Goal: Navigation & Orientation: Find specific page/section

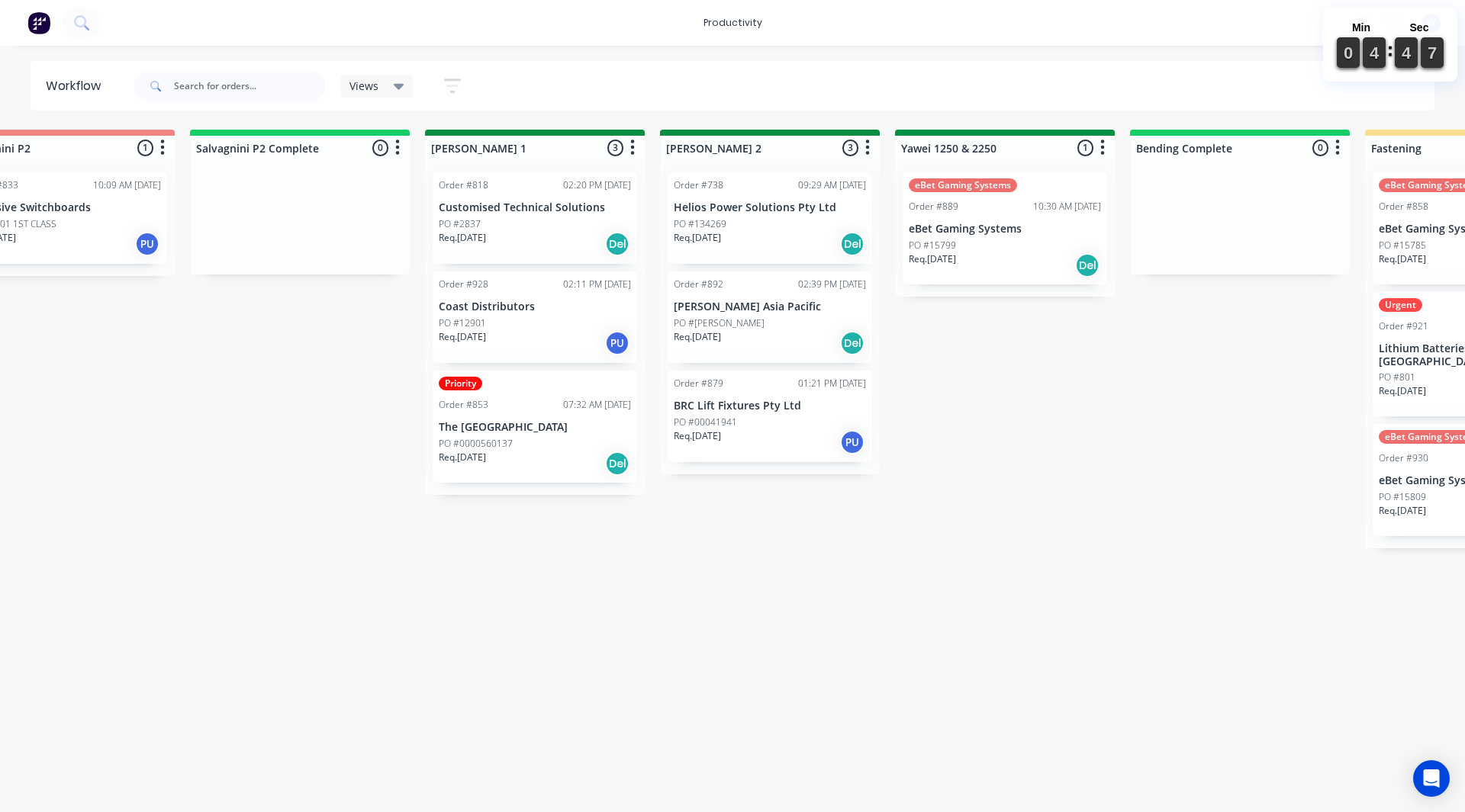
scroll to position [0, 2564]
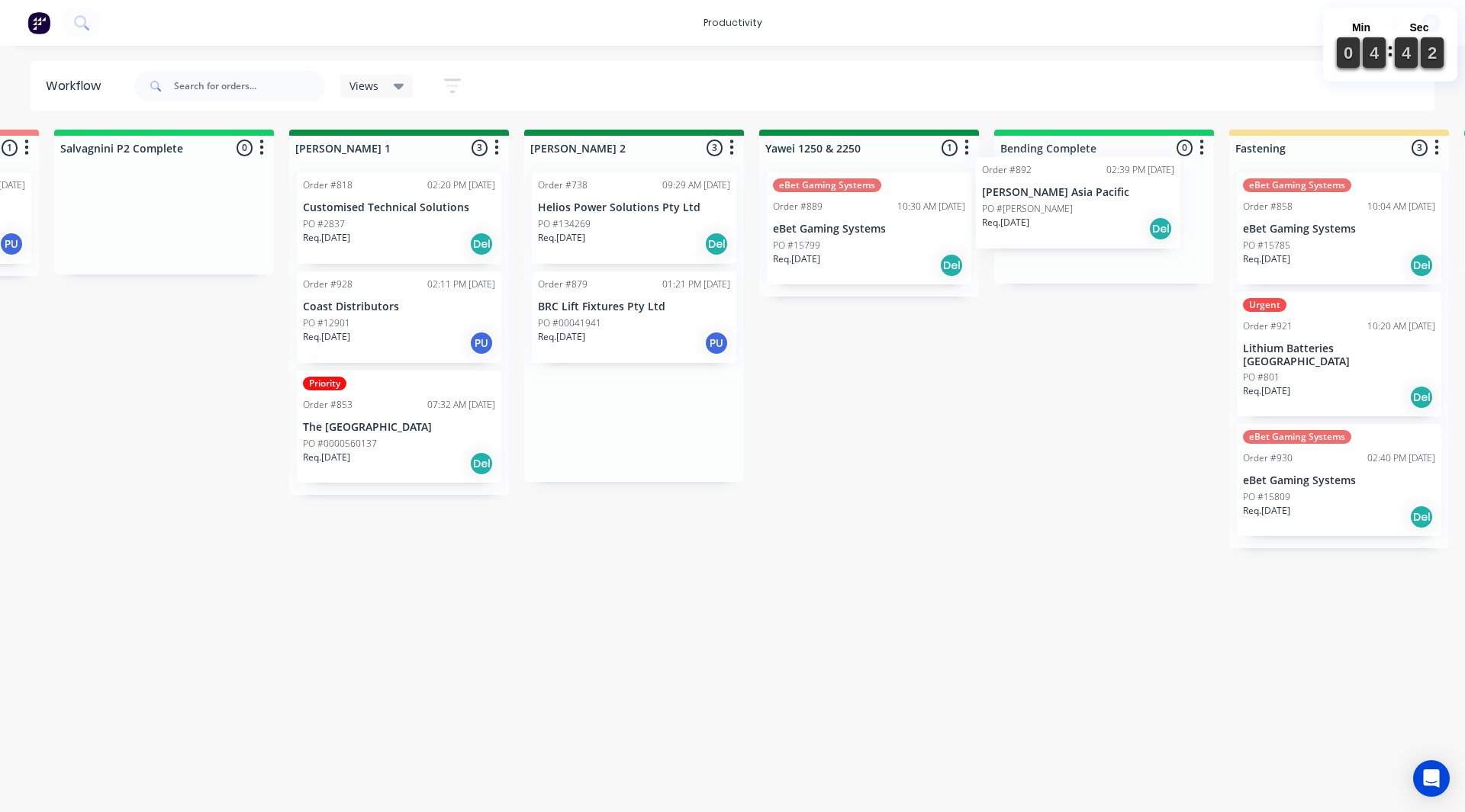
drag, startPoint x: 684, startPoint y: 329, endPoint x: 1133, endPoint y: 214, distance: 463.5
click at [1133, 214] on div "On Hold 2 Sort By Created date Required date Order number Customer name Most re…" at bounding box center [910, 460] width 6971 height 660
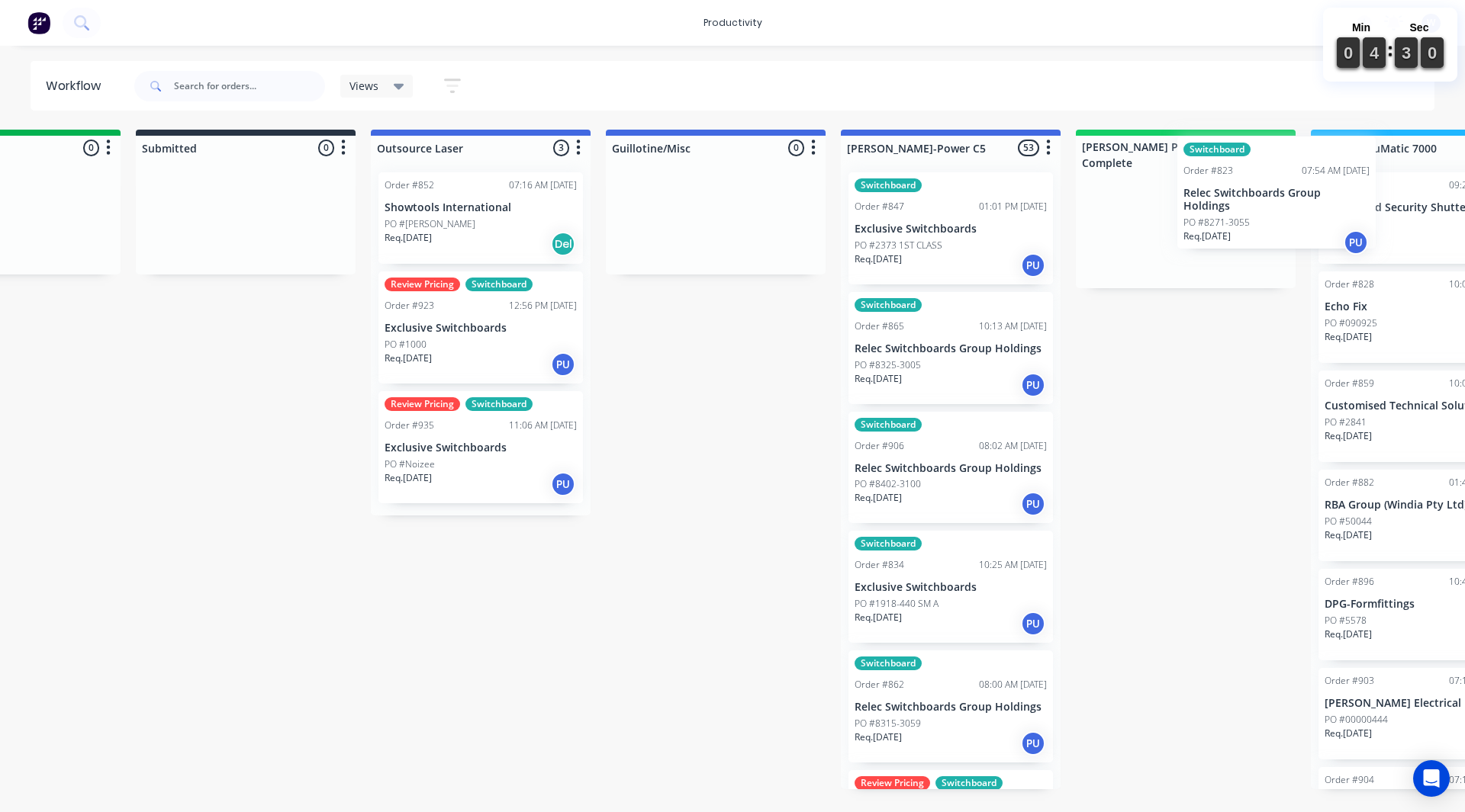
scroll to position [0, 713]
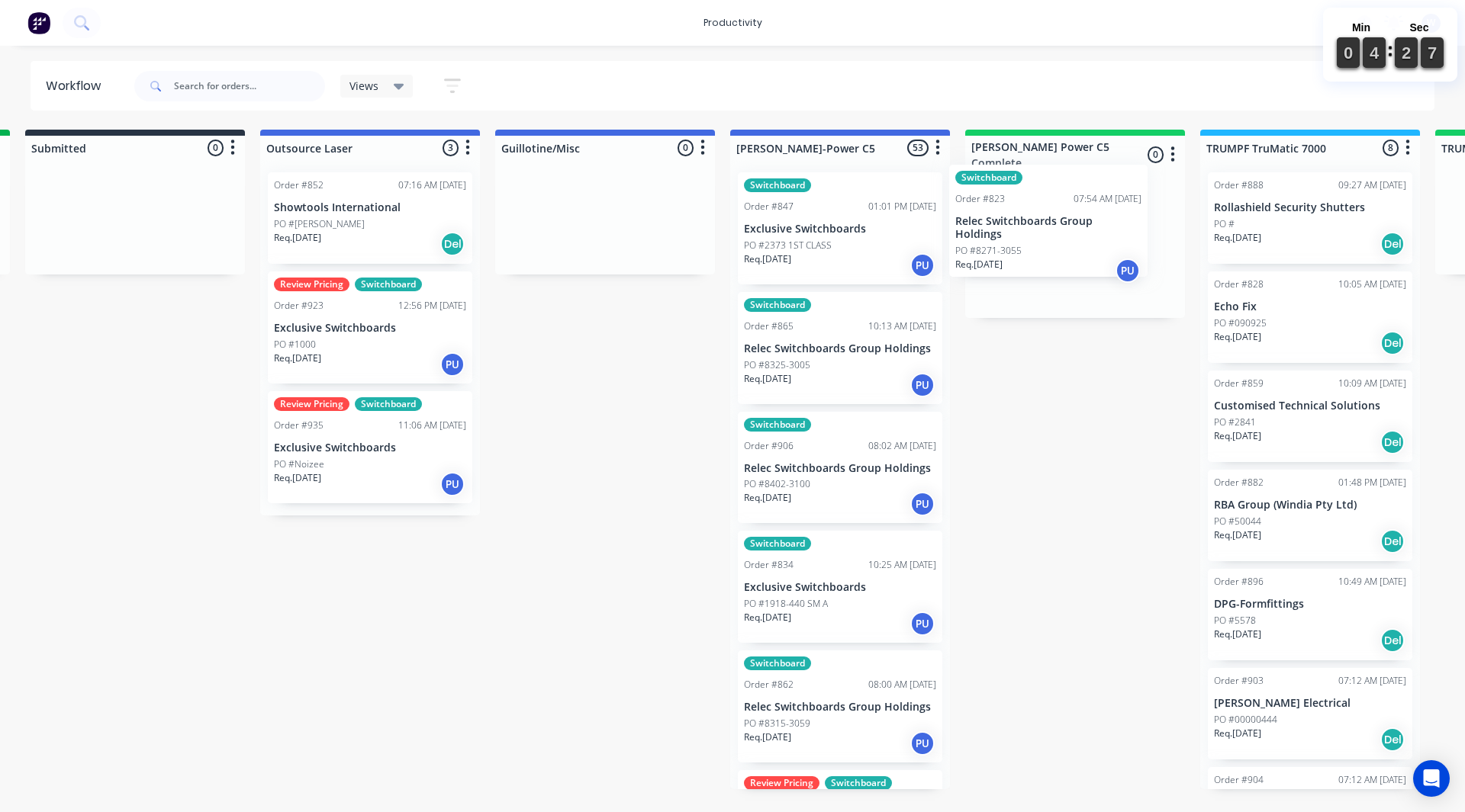
drag, startPoint x: 935, startPoint y: 254, endPoint x: 987, endPoint y: 246, distance: 52.6
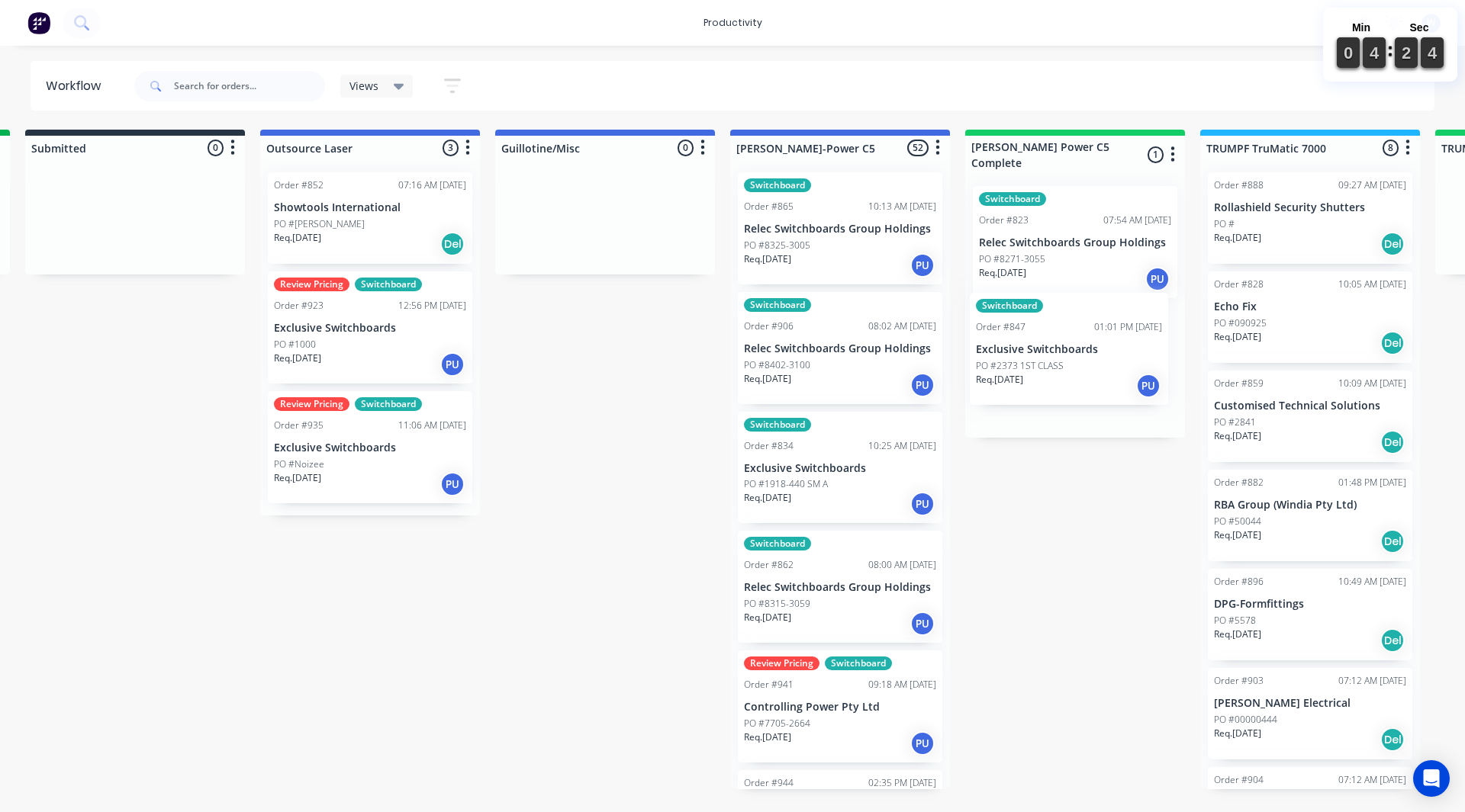
drag, startPoint x: 810, startPoint y: 268, endPoint x: 1047, endPoint y: 388, distance: 265.6
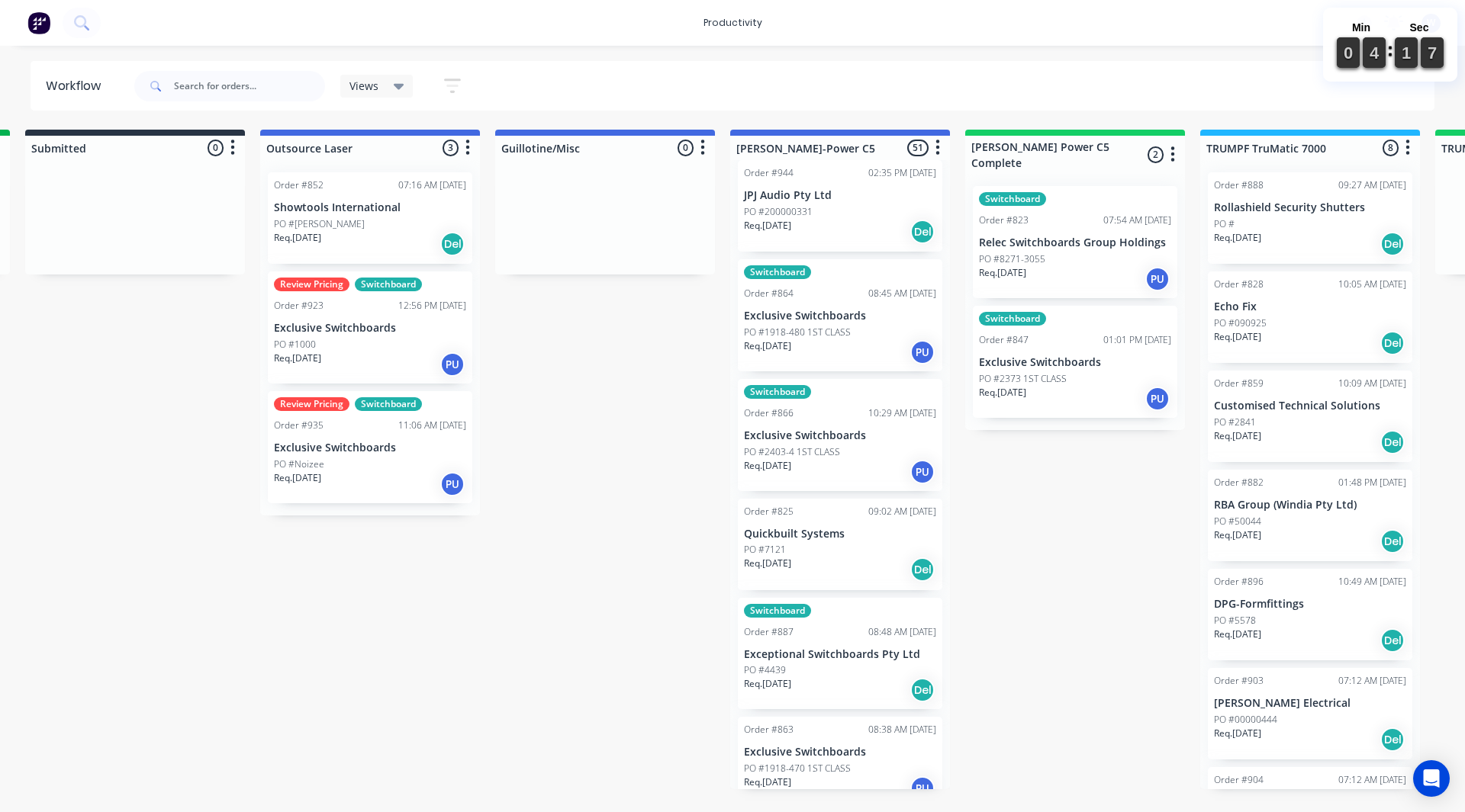
scroll to position [612, 0]
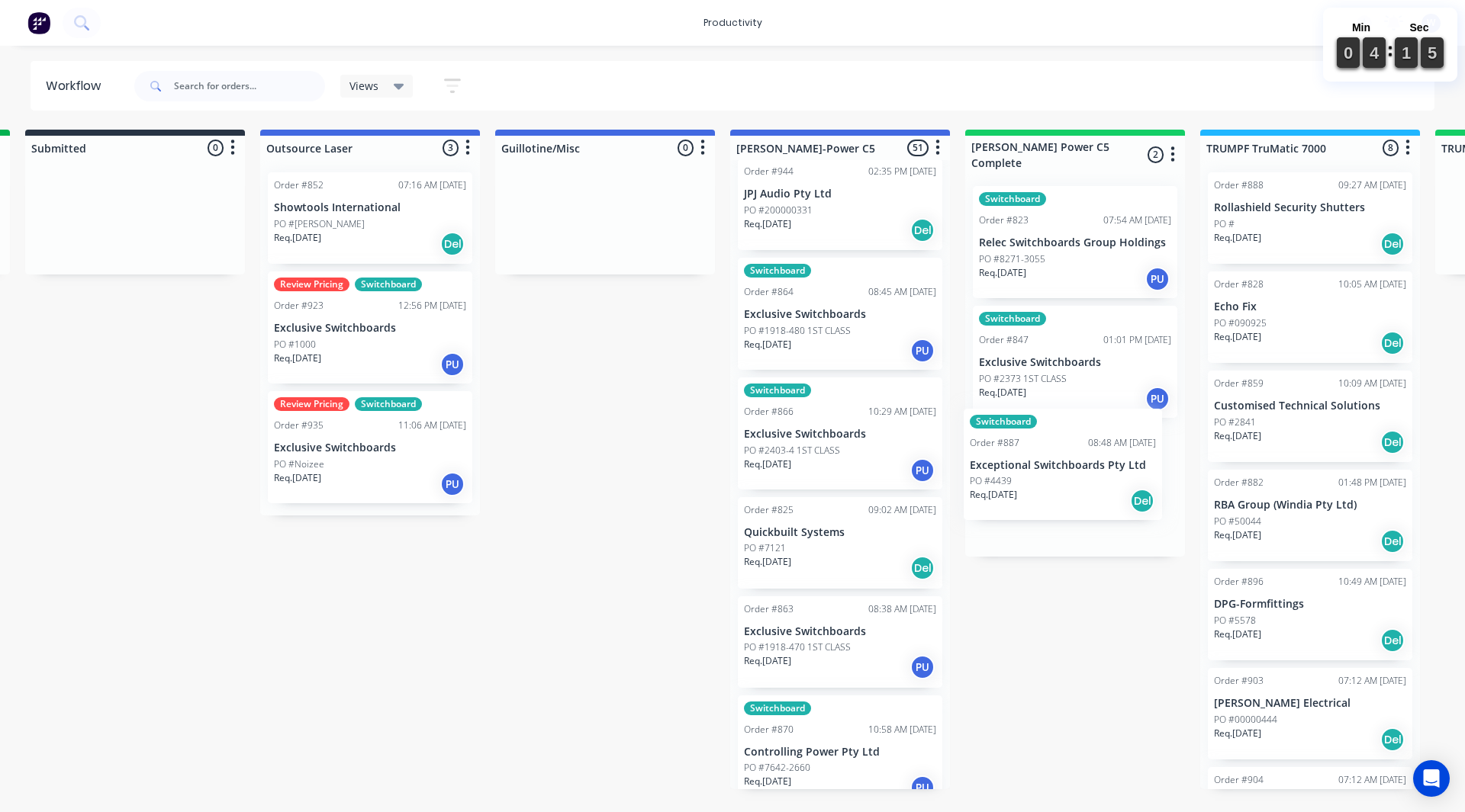
drag, startPoint x: 803, startPoint y: 697, endPoint x: 1034, endPoint y: 505, distance: 300.4
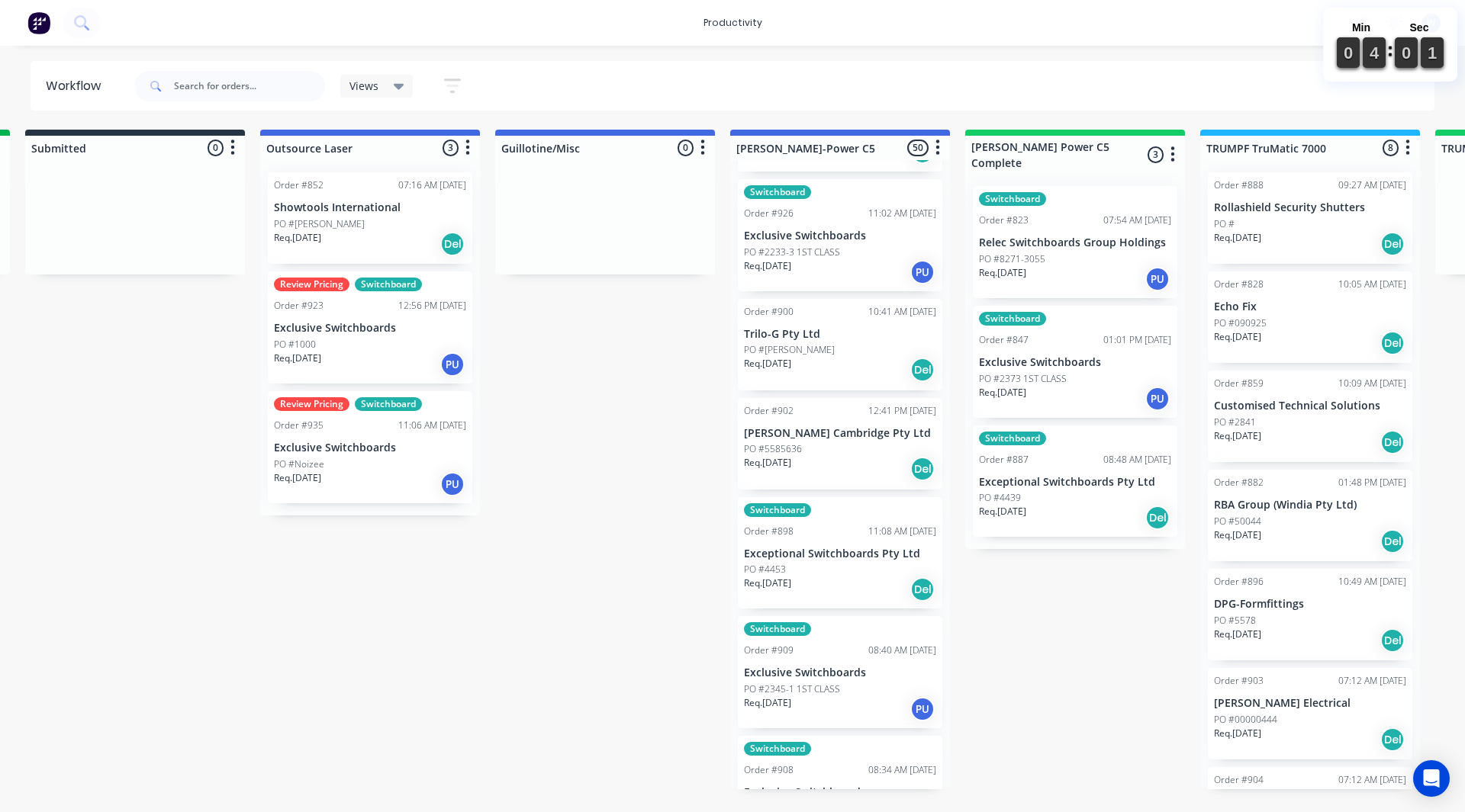
scroll to position [3511, 0]
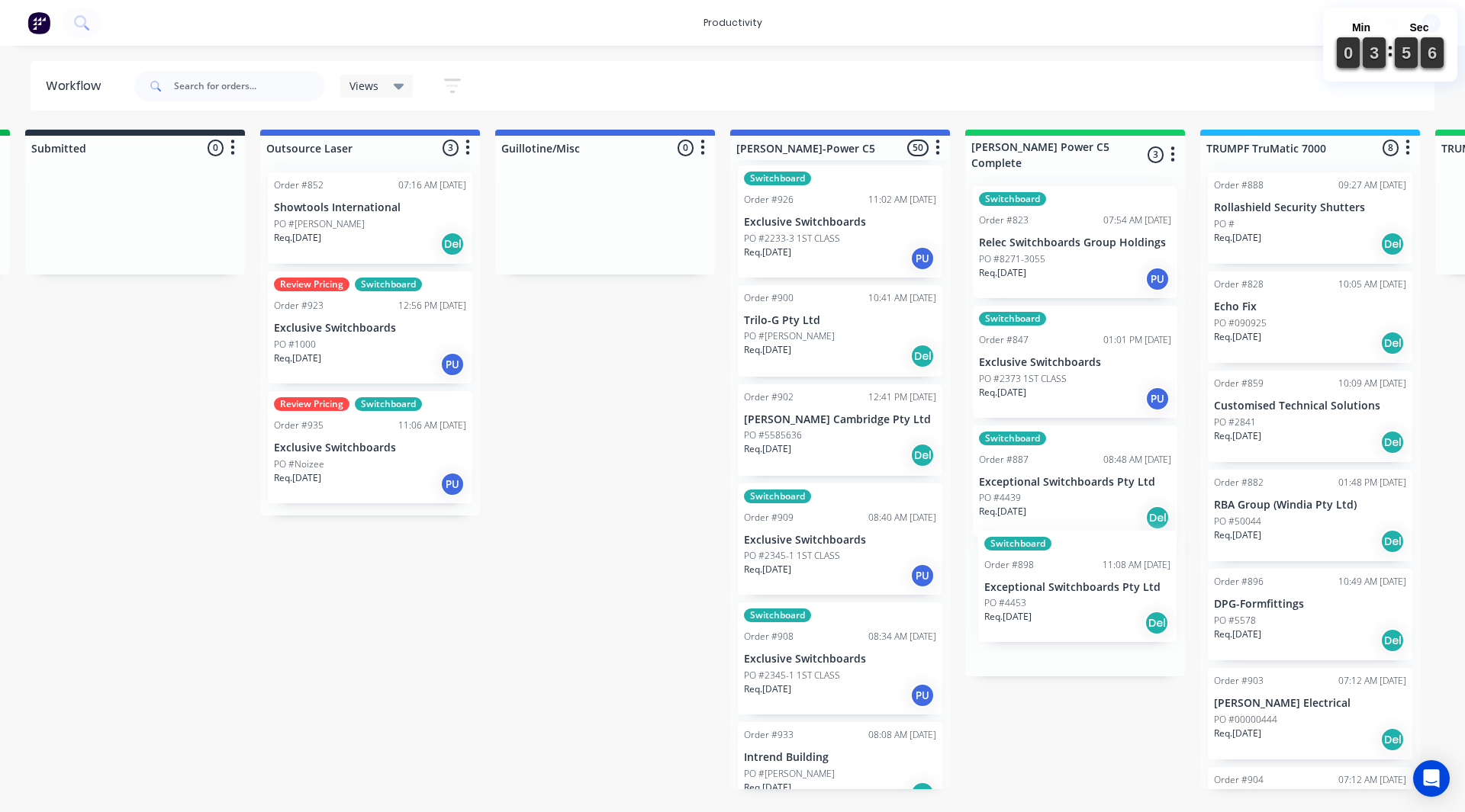
drag, startPoint x: 778, startPoint y: 567, endPoint x: 1037, endPoint y: 618, distance: 264.0
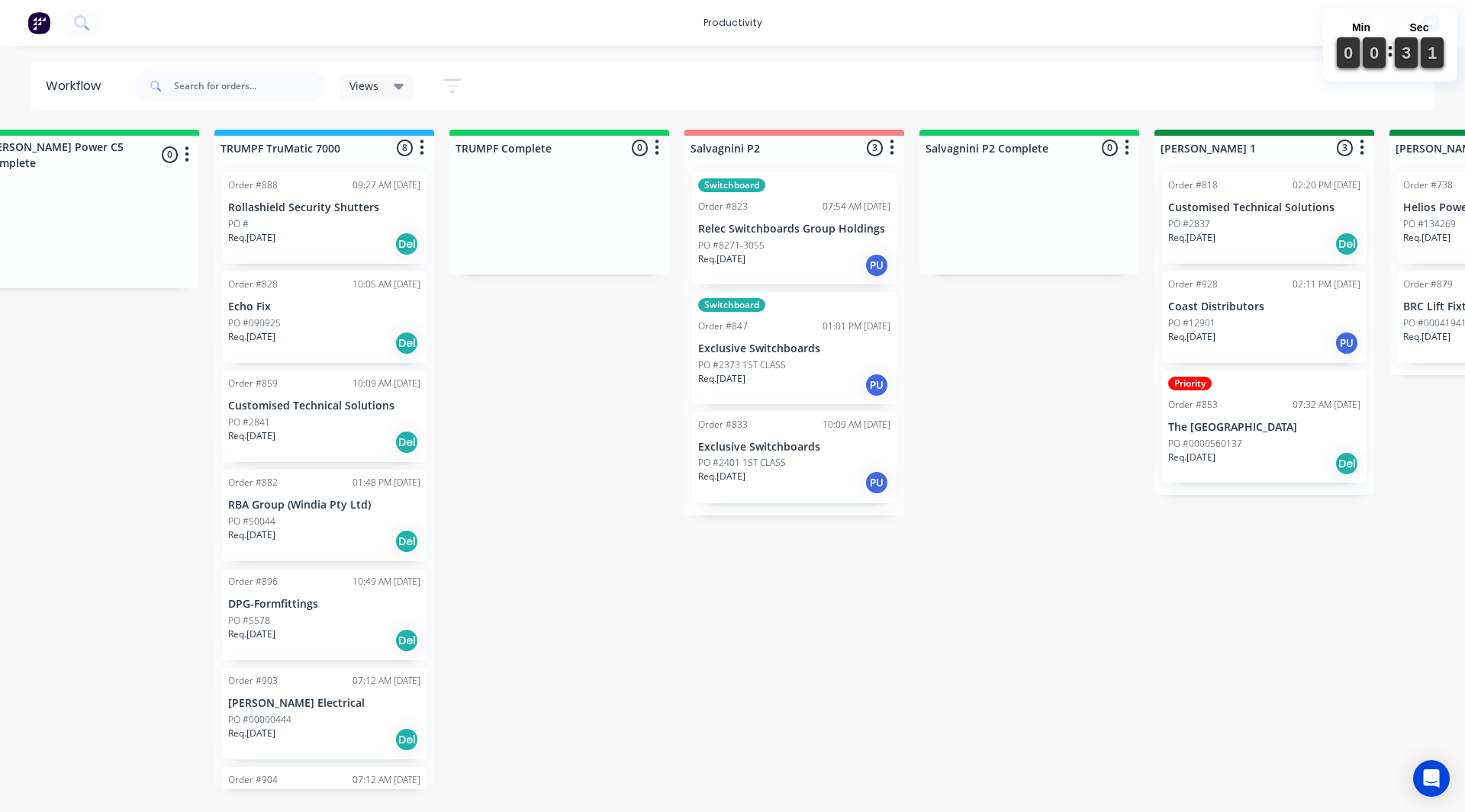
scroll to position [0, 1831]
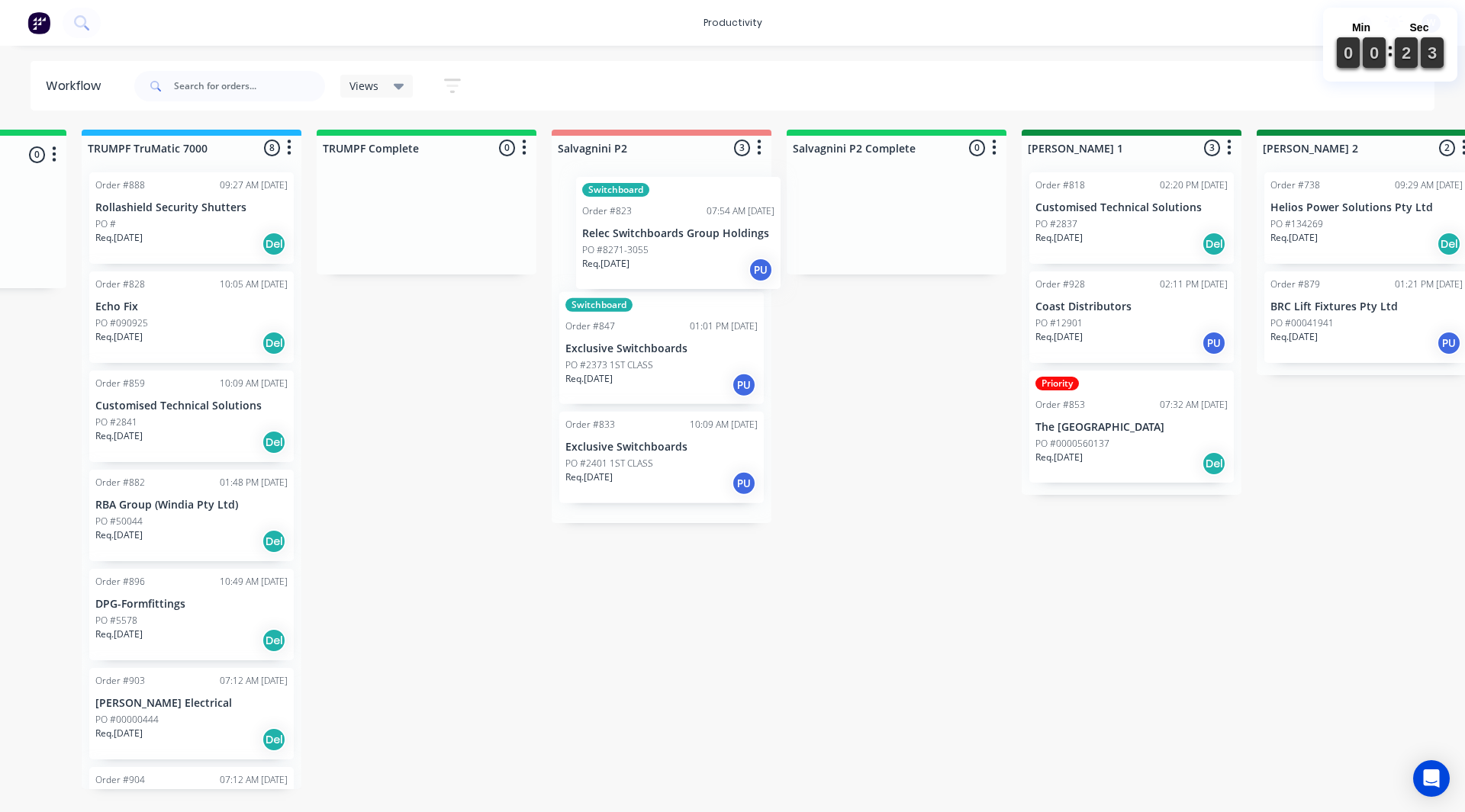
drag, startPoint x: 613, startPoint y: 238, endPoint x: 636, endPoint y: 242, distance: 23.3
click at [636, 242] on div "Switchboard Order #823 07:54 AM 16/09/25 Relec Switchboards Group Holdings PO #…" at bounding box center [661, 342] width 219 height 363
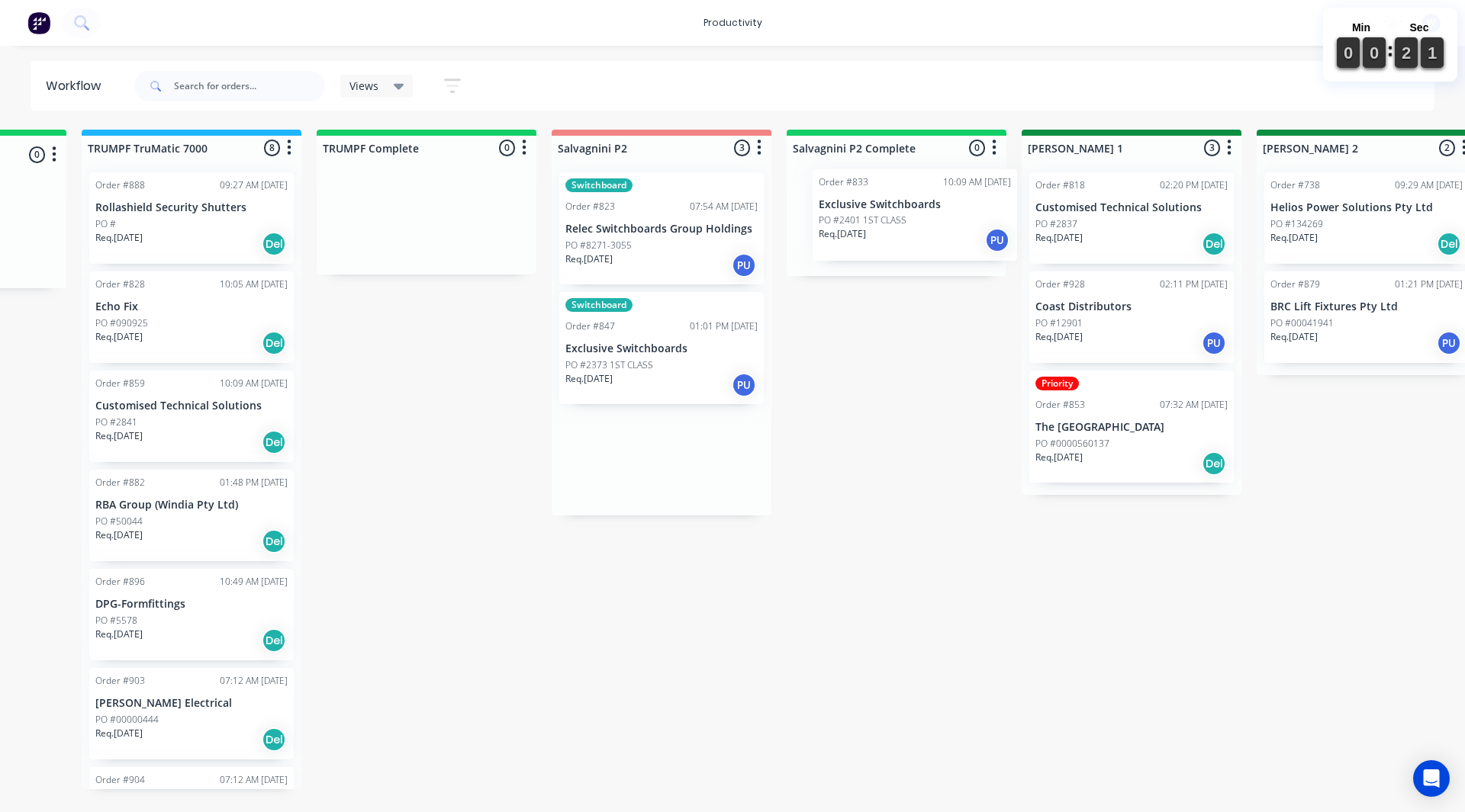
drag, startPoint x: 627, startPoint y: 470, endPoint x: 890, endPoint y: 223, distance: 360.8
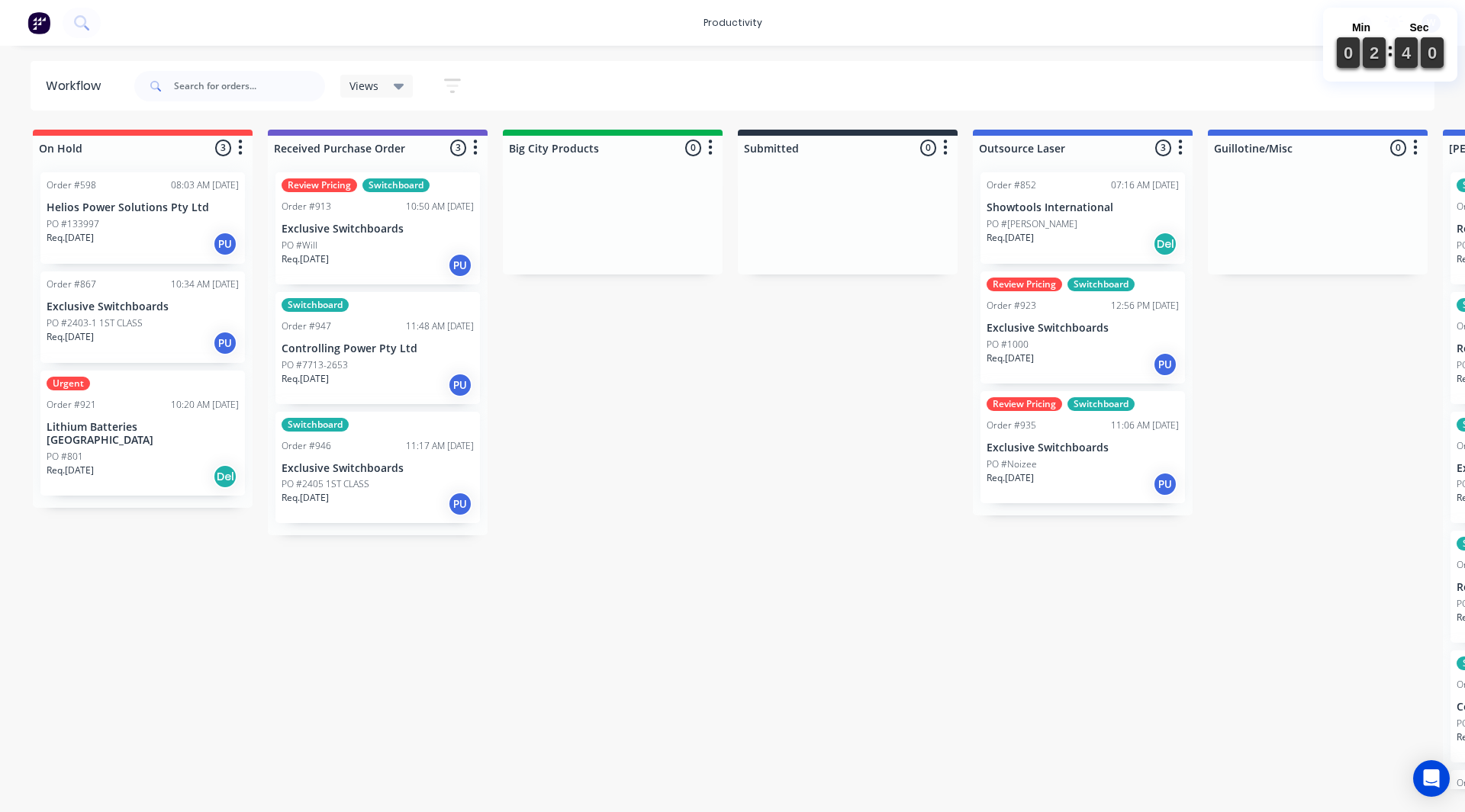
drag, startPoint x: 844, startPoint y: 589, endPoint x: 843, endPoint y: 580, distance: 9.1
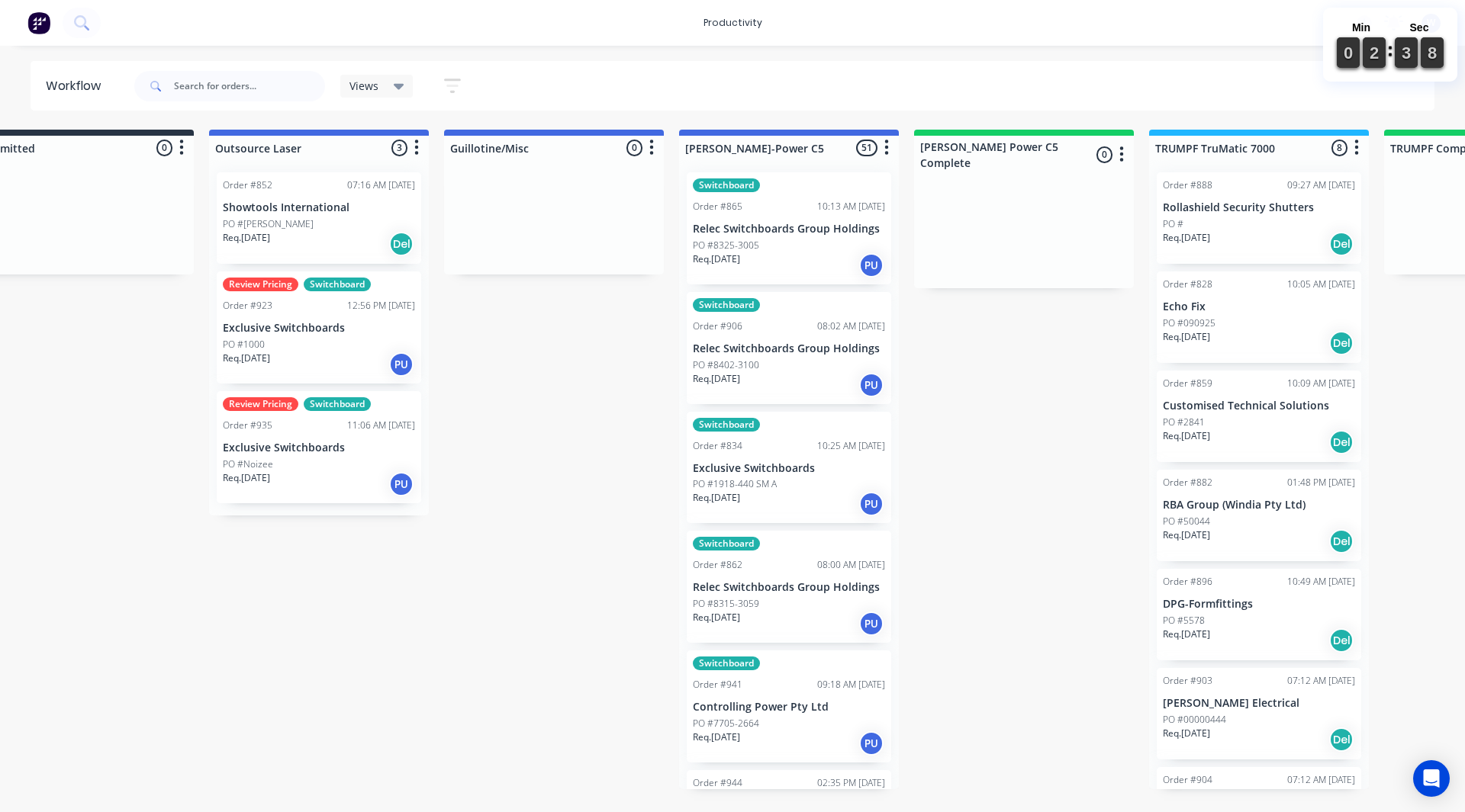
scroll to position [0, 794]
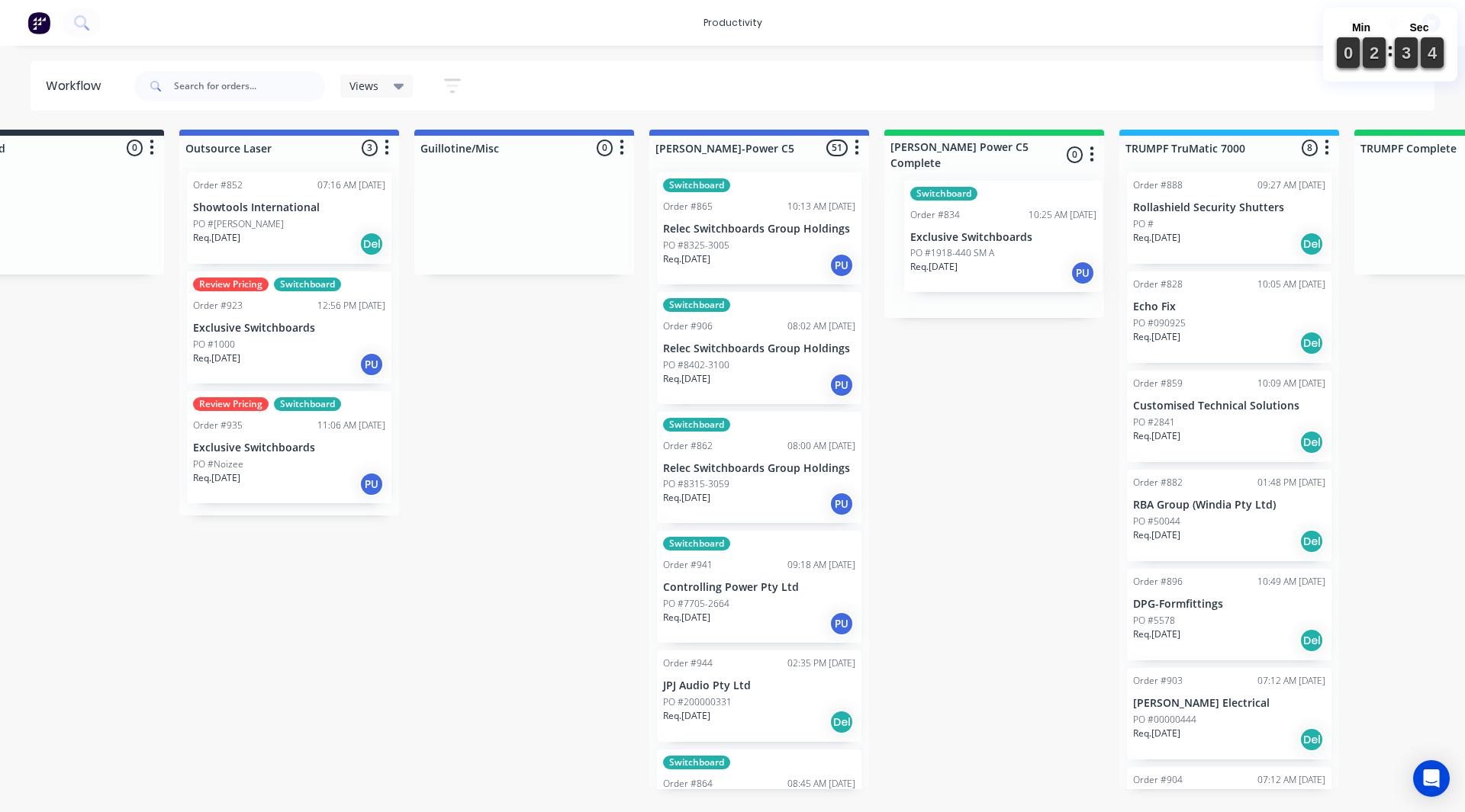
drag, startPoint x: 803, startPoint y: 484, endPoint x: 1052, endPoint y: 252, distance: 340.3
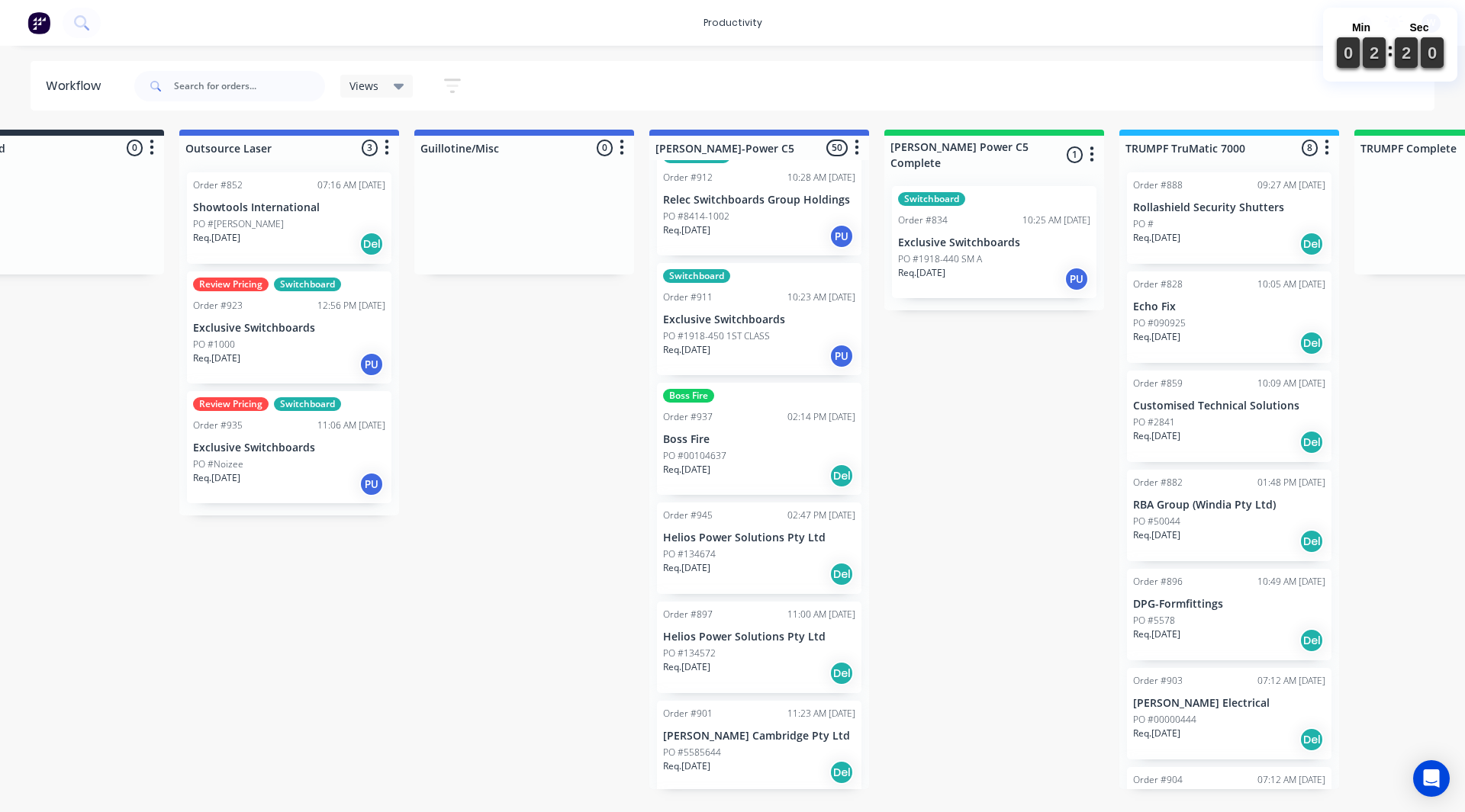
scroll to position [2899, 0]
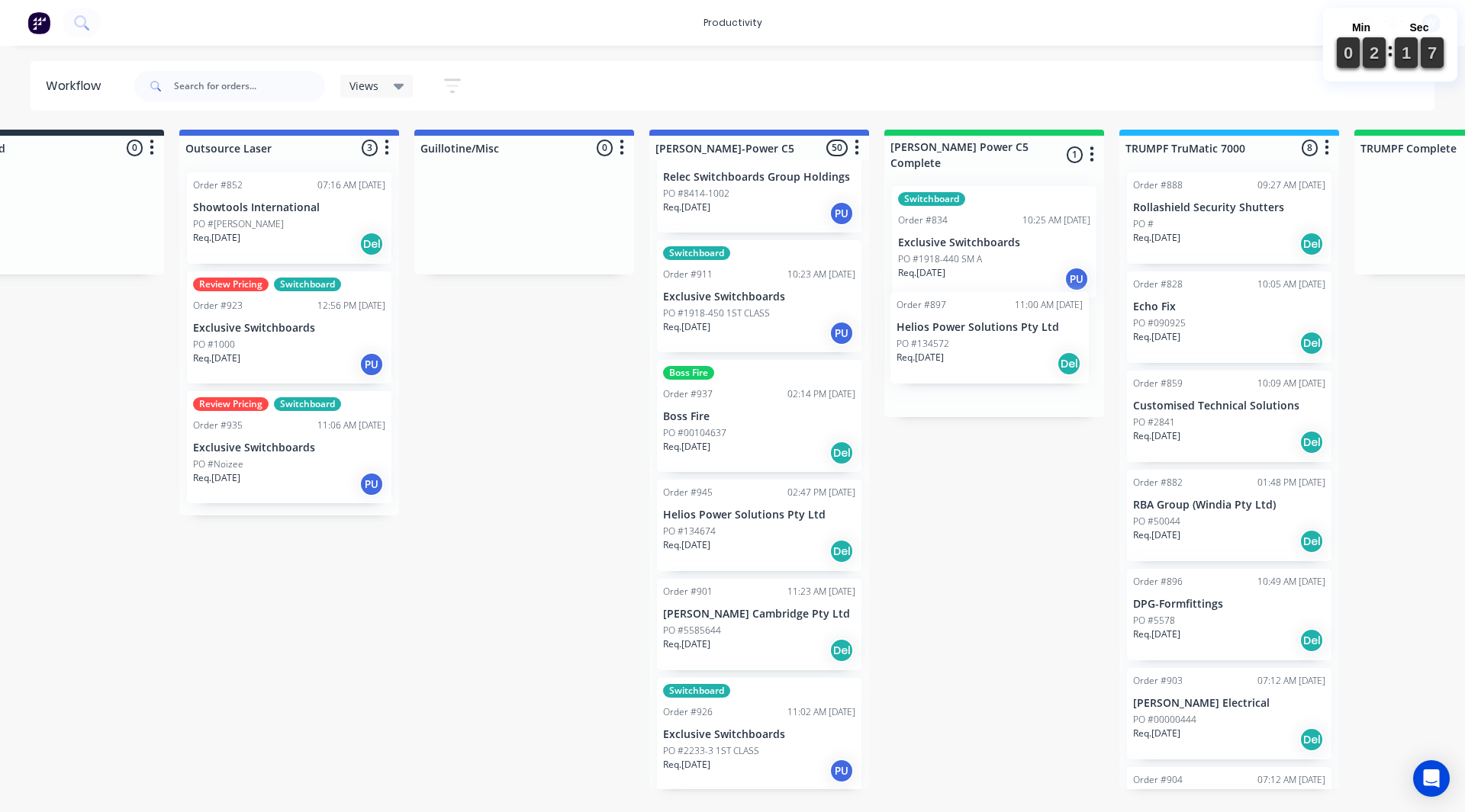
drag, startPoint x: 760, startPoint y: 641, endPoint x: 997, endPoint y: 353, distance: 373.0
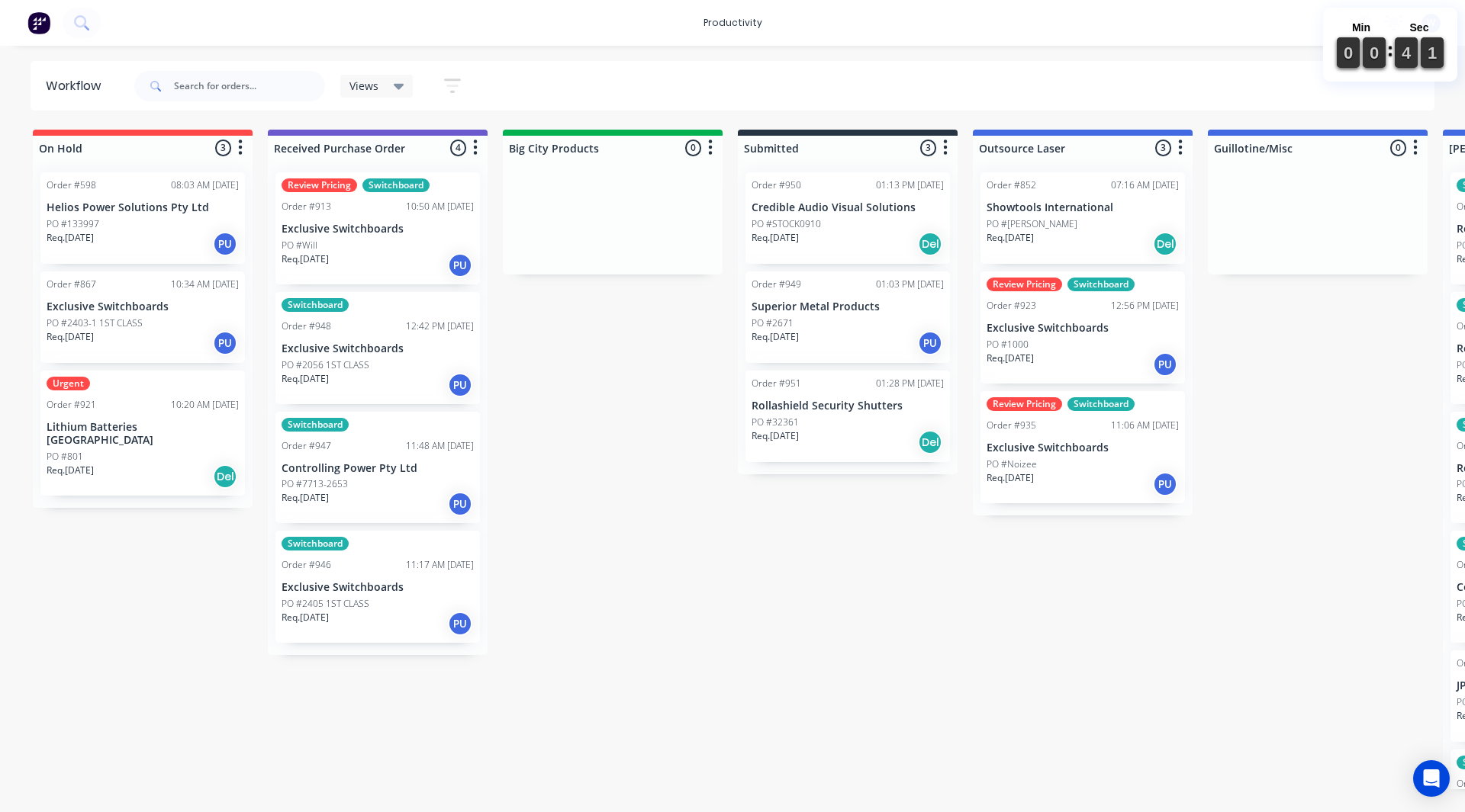
drag, startPoint x: 338, startPoint y: 626, endPoint x: 330, endPoint y: 629, distance: 8.5
click at [330, 629] on div "Review Pricing Switchboard Order #913 10:50 AM 02/10/25 Exclusive Switchboards …" at bounding box center [378, 407] width 219 height 495
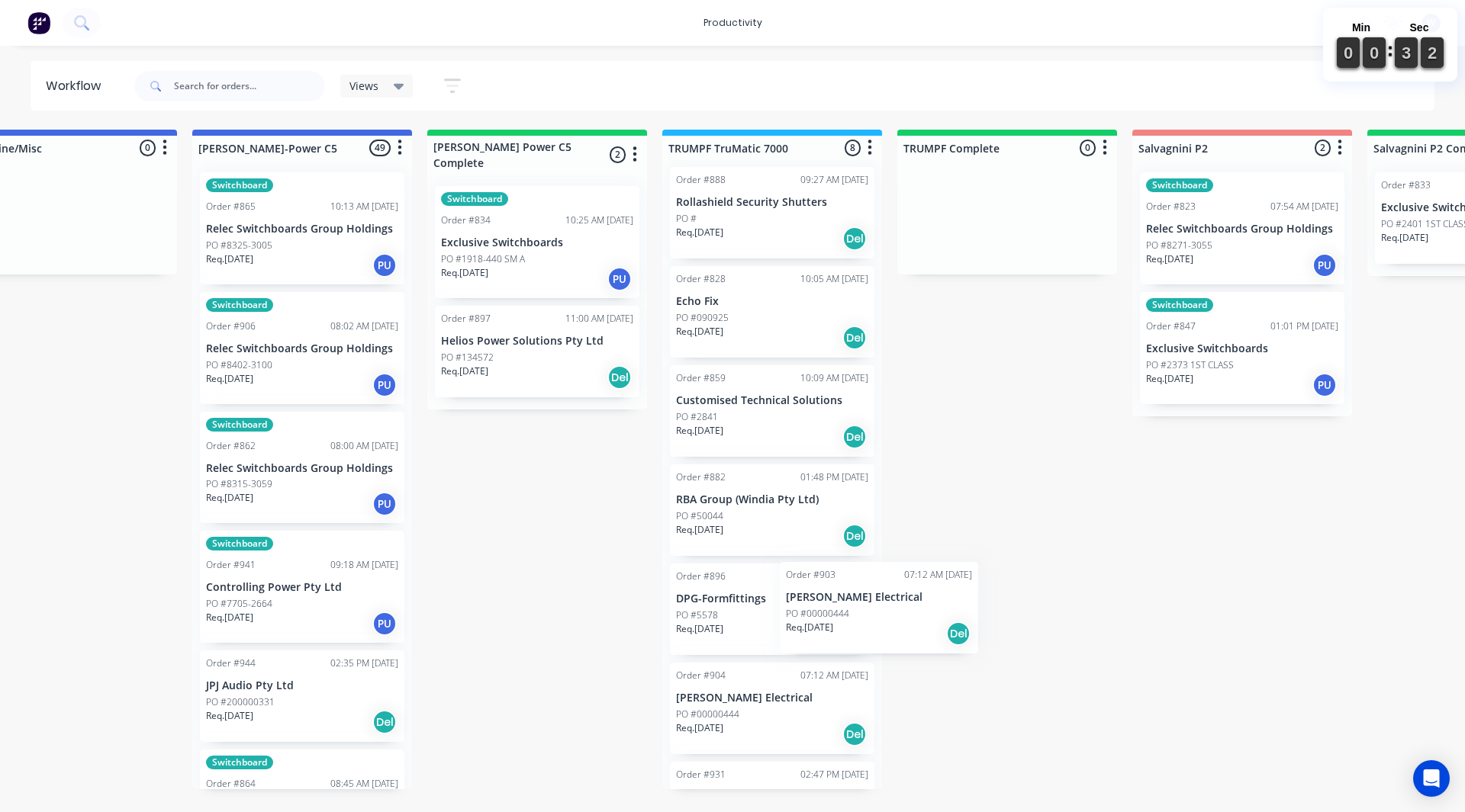
scroll to position [6, 0]
drag, startPoint x: 730, startPoint y: 724, endPoint x: 978, endPoint y: 210, distance: 570.7
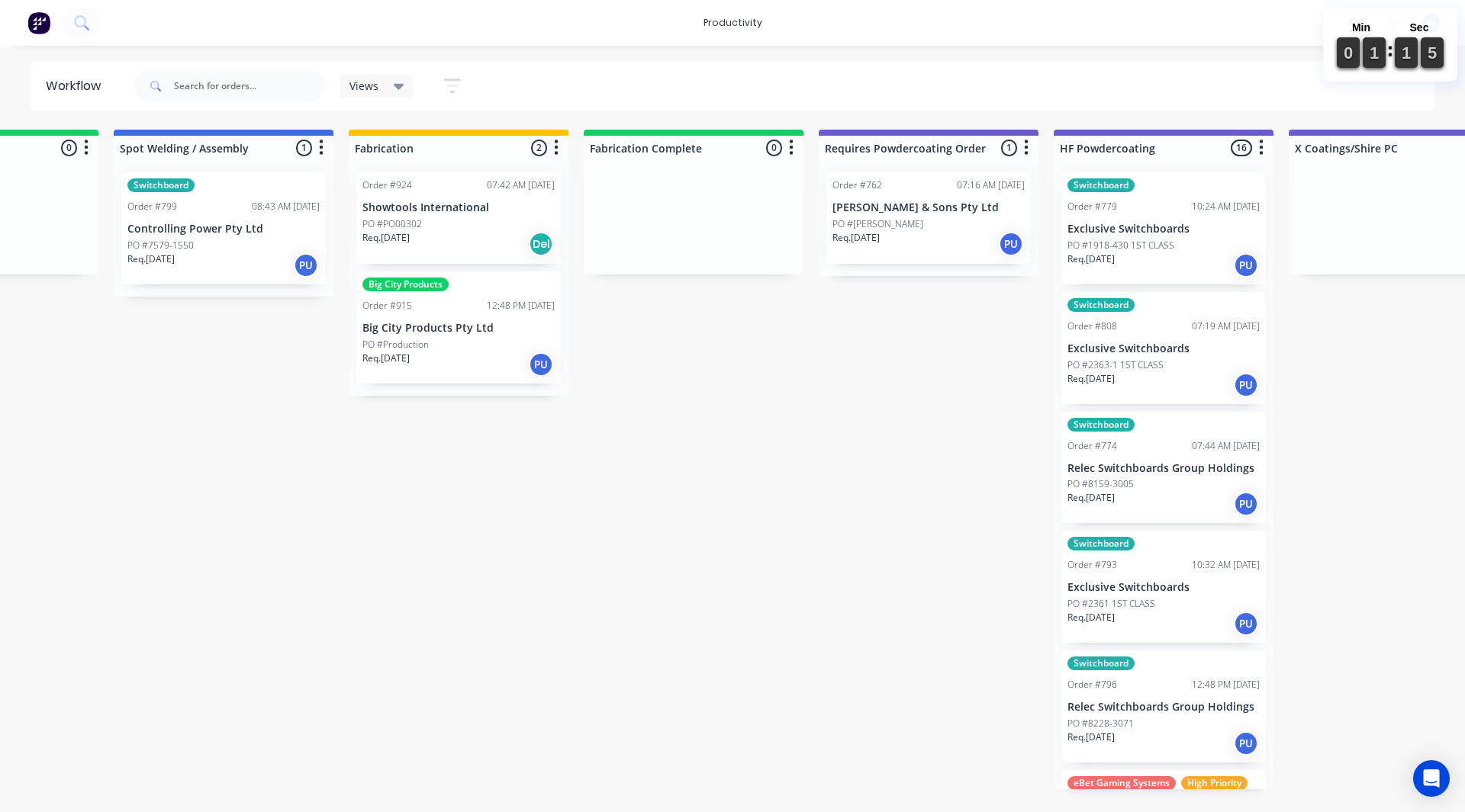
scroll to position [0, 4152]
click at [923, 237] on div "Req. [DATE] PU" at bounding box center [927, 244] width 193 height 26
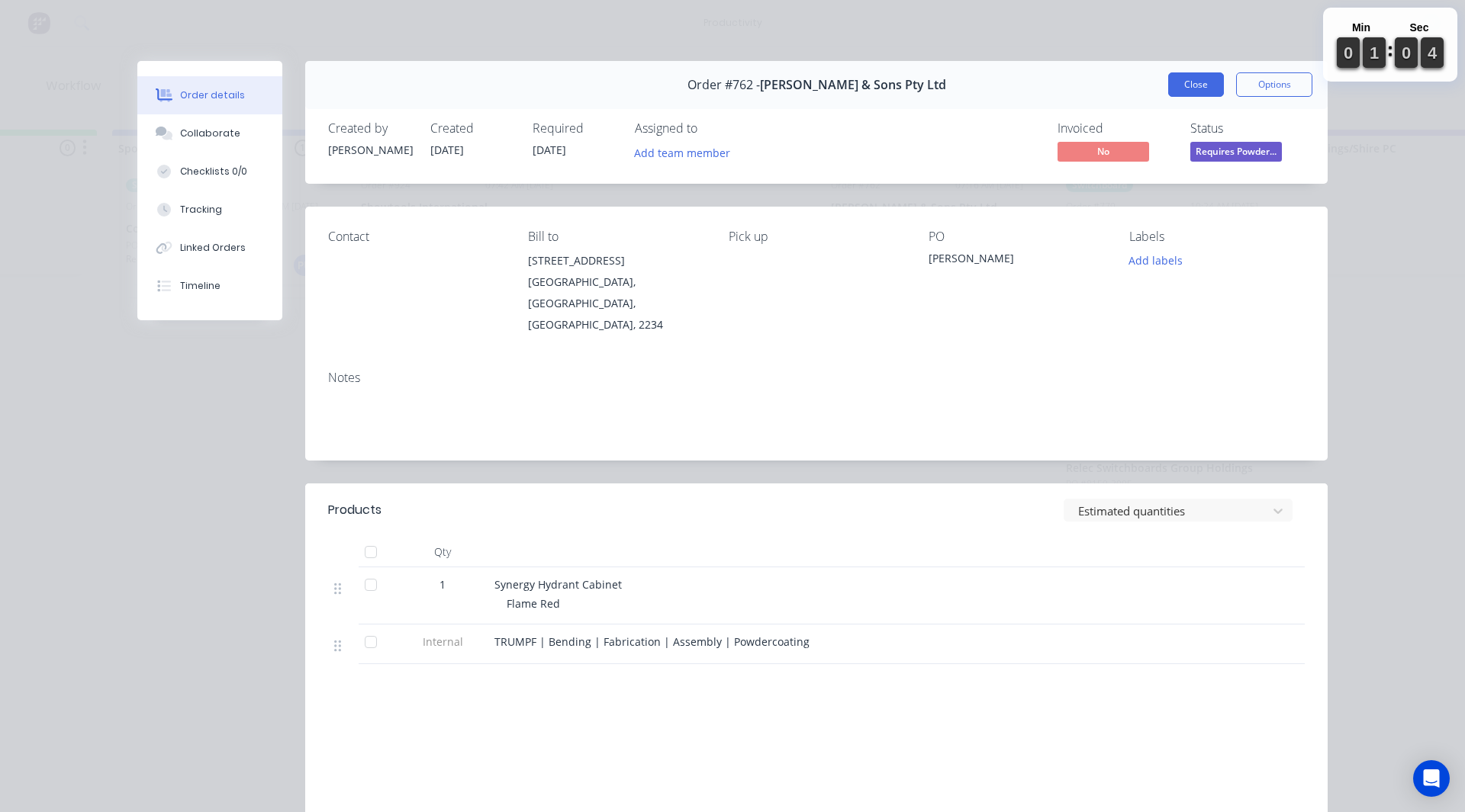
click at [1180, 73] on button "Close" at bounding box center [1196, 85] width 55 height 24
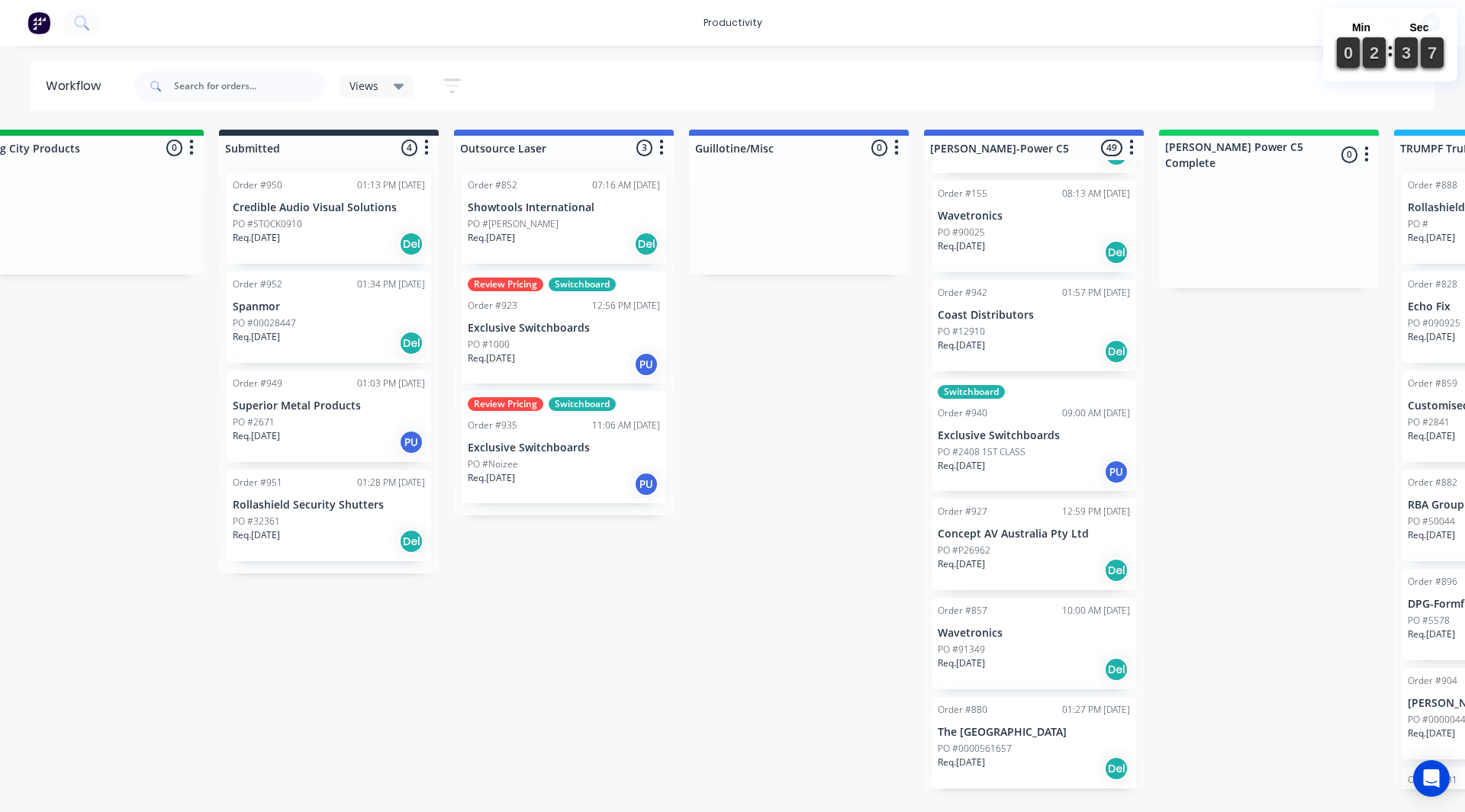
scroll to position [4391, 0]
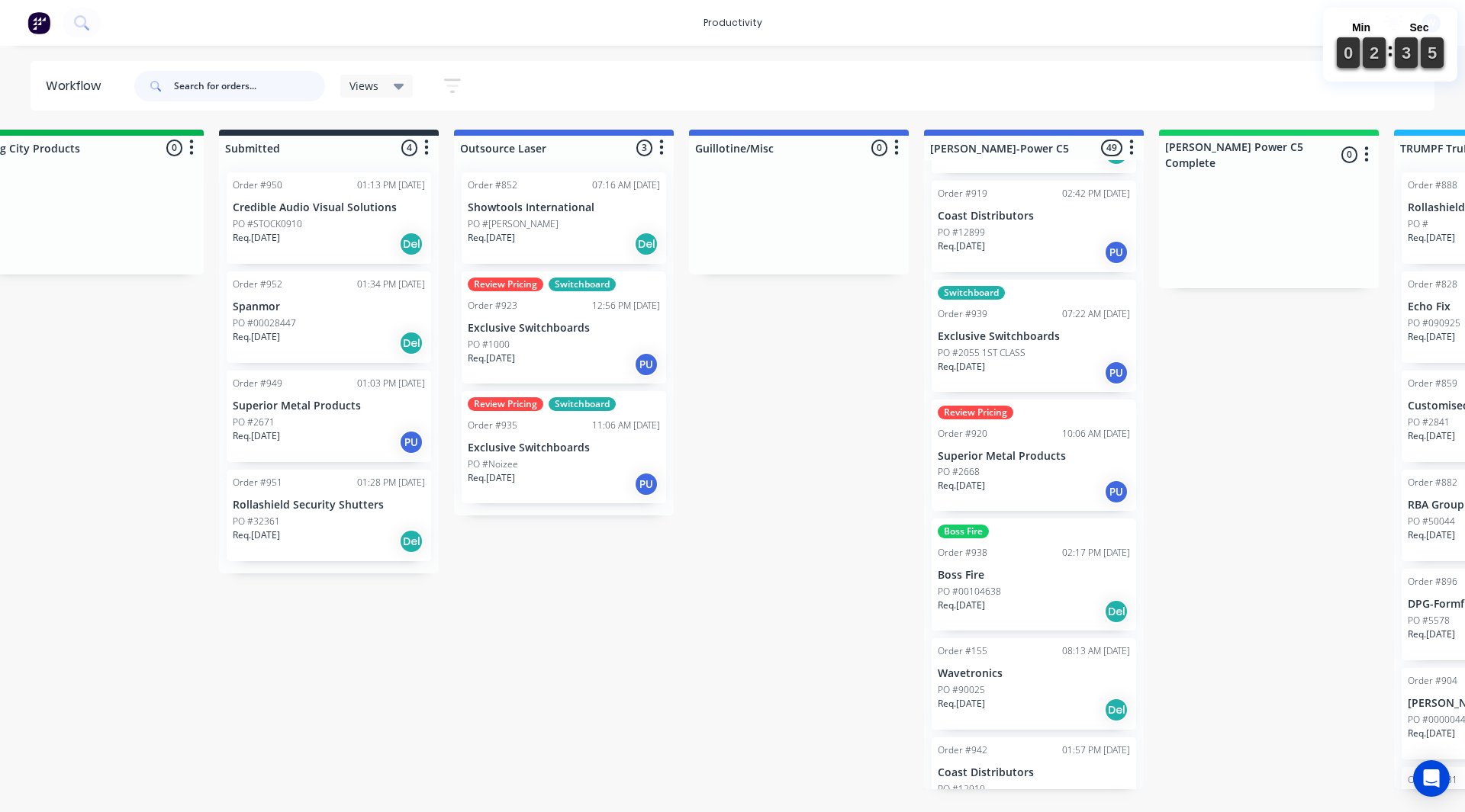
click at [205, 93] on input "text" at bounding box center [250, 86] width 151 height 30
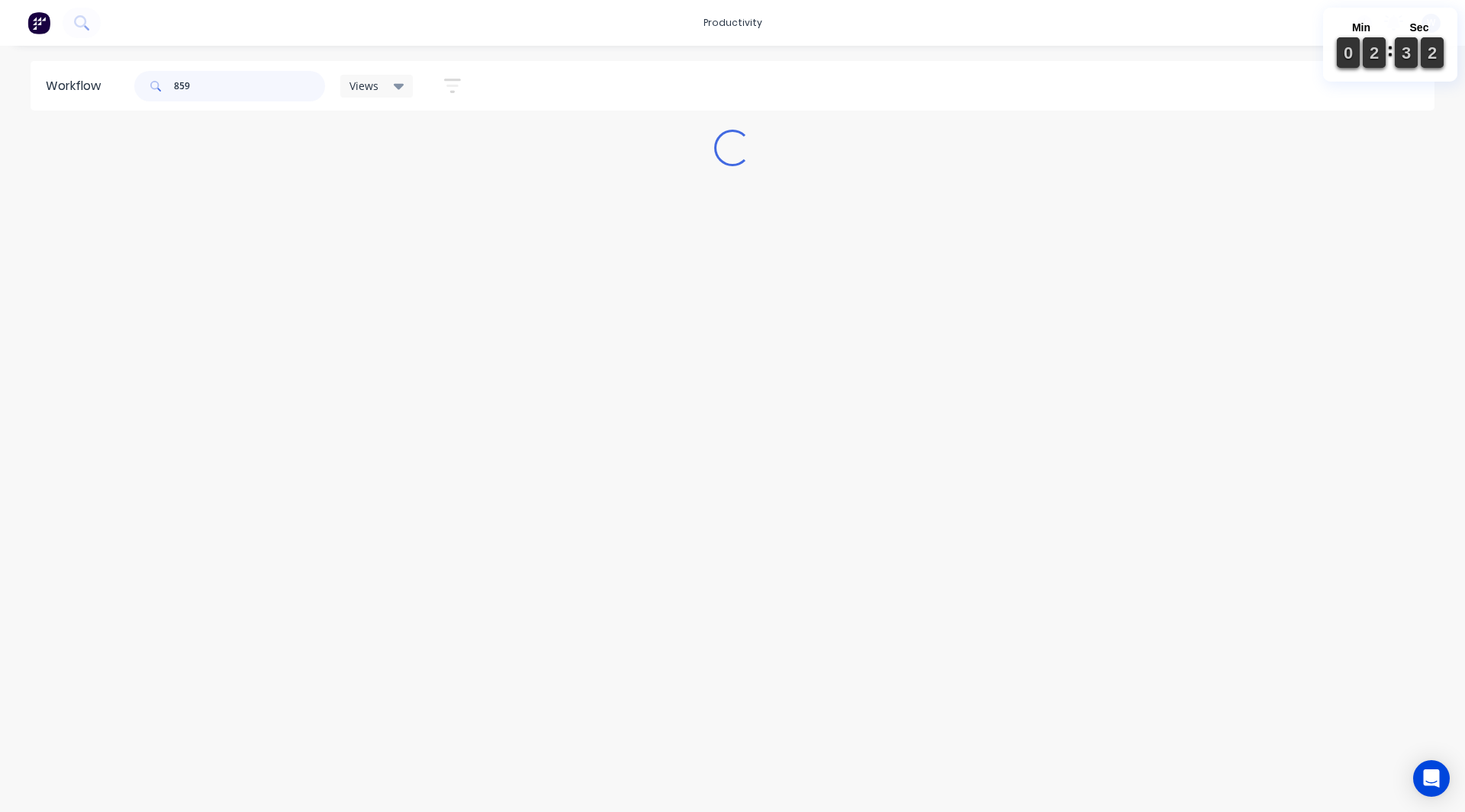
scroll to position [0, 0]
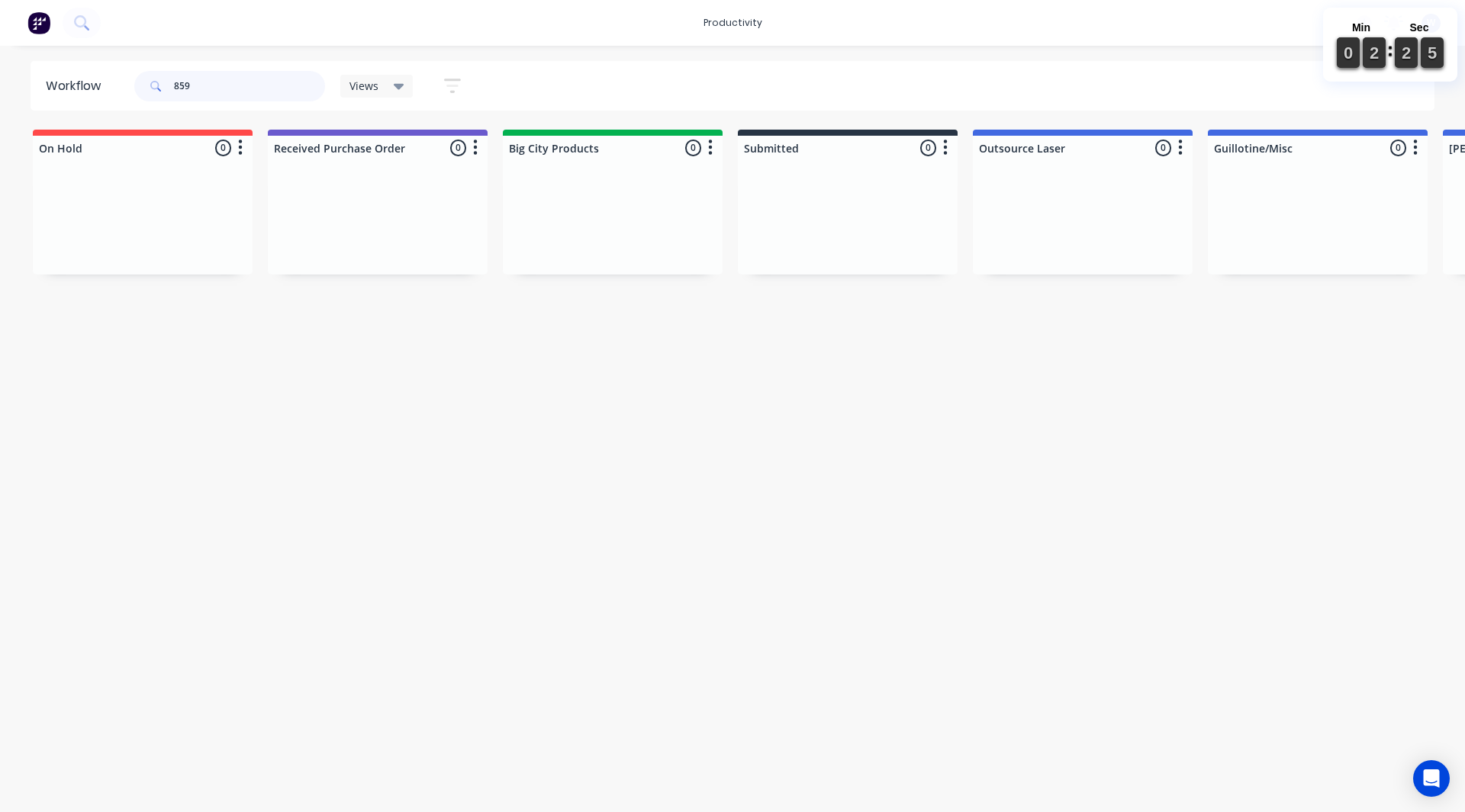
type input "859"
click at [833, 409] on div "Workflow 859 Views Save new view None (Default) edit Pat's edit Shane's View ed…" at bounding box center [732, 421] width 1465 height 721
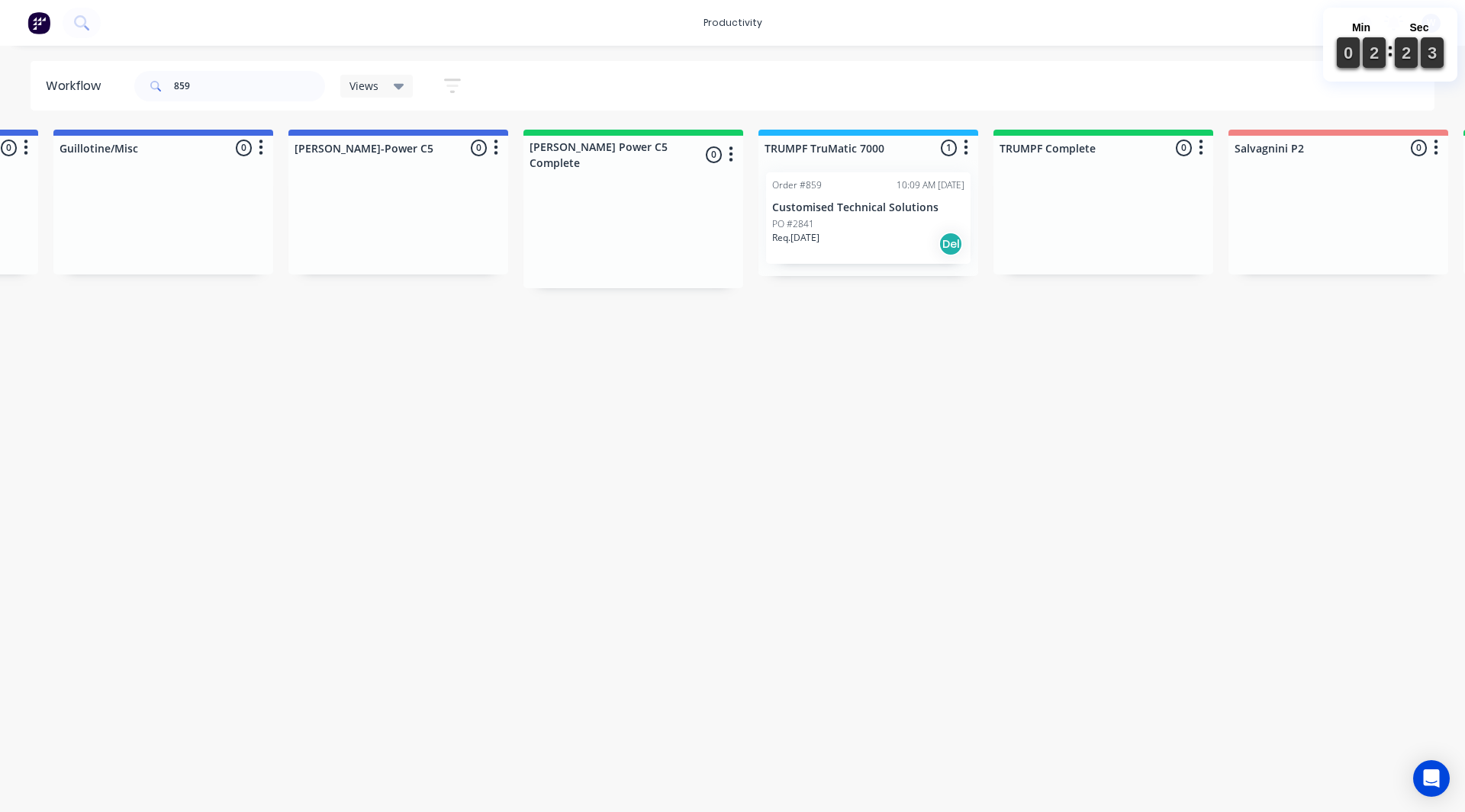
scroll to position [0, 1160]
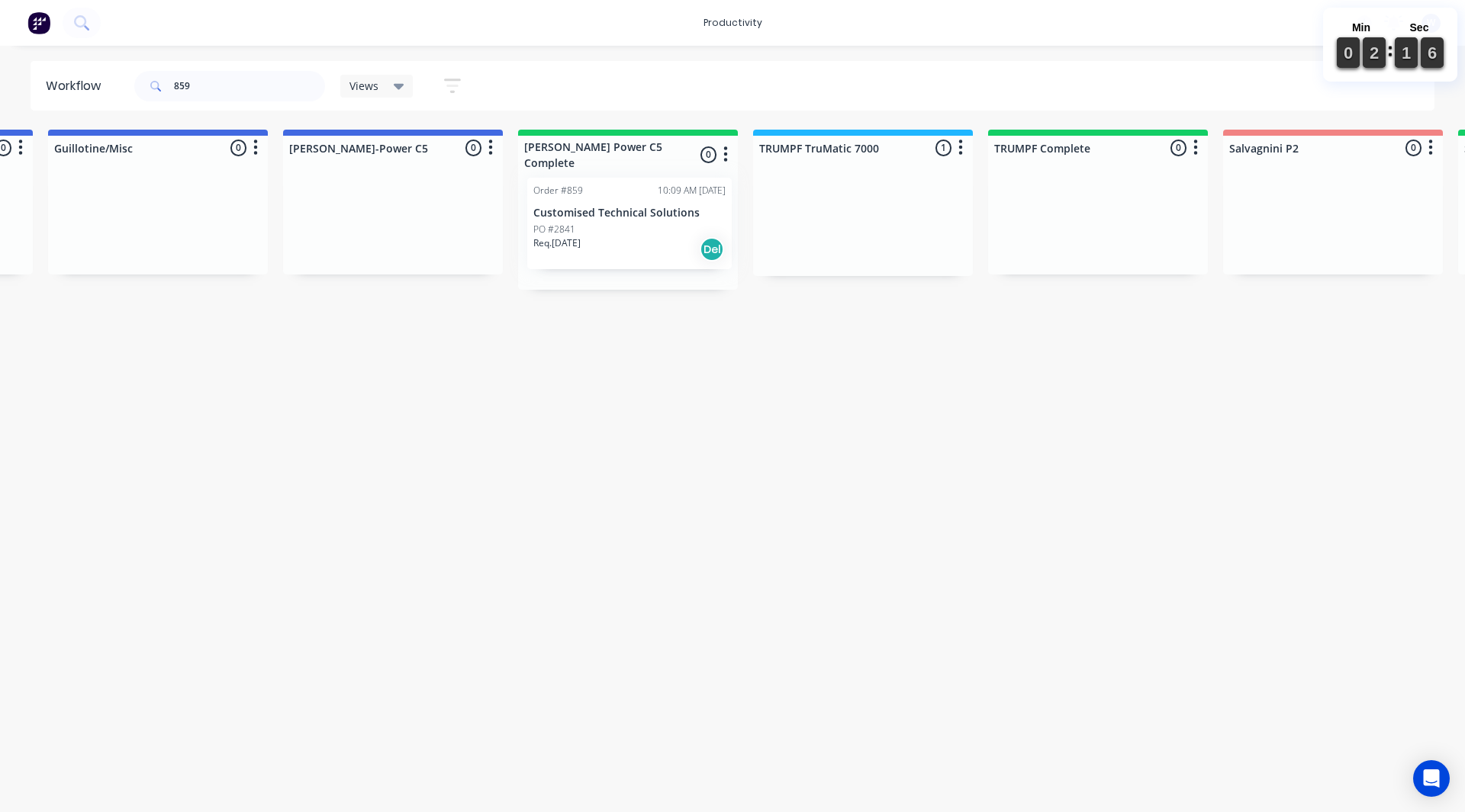
drag, startPoint x: 836, startPoint y: 233, endPoint x: 585, endPoint y: 245, distance: 251.3
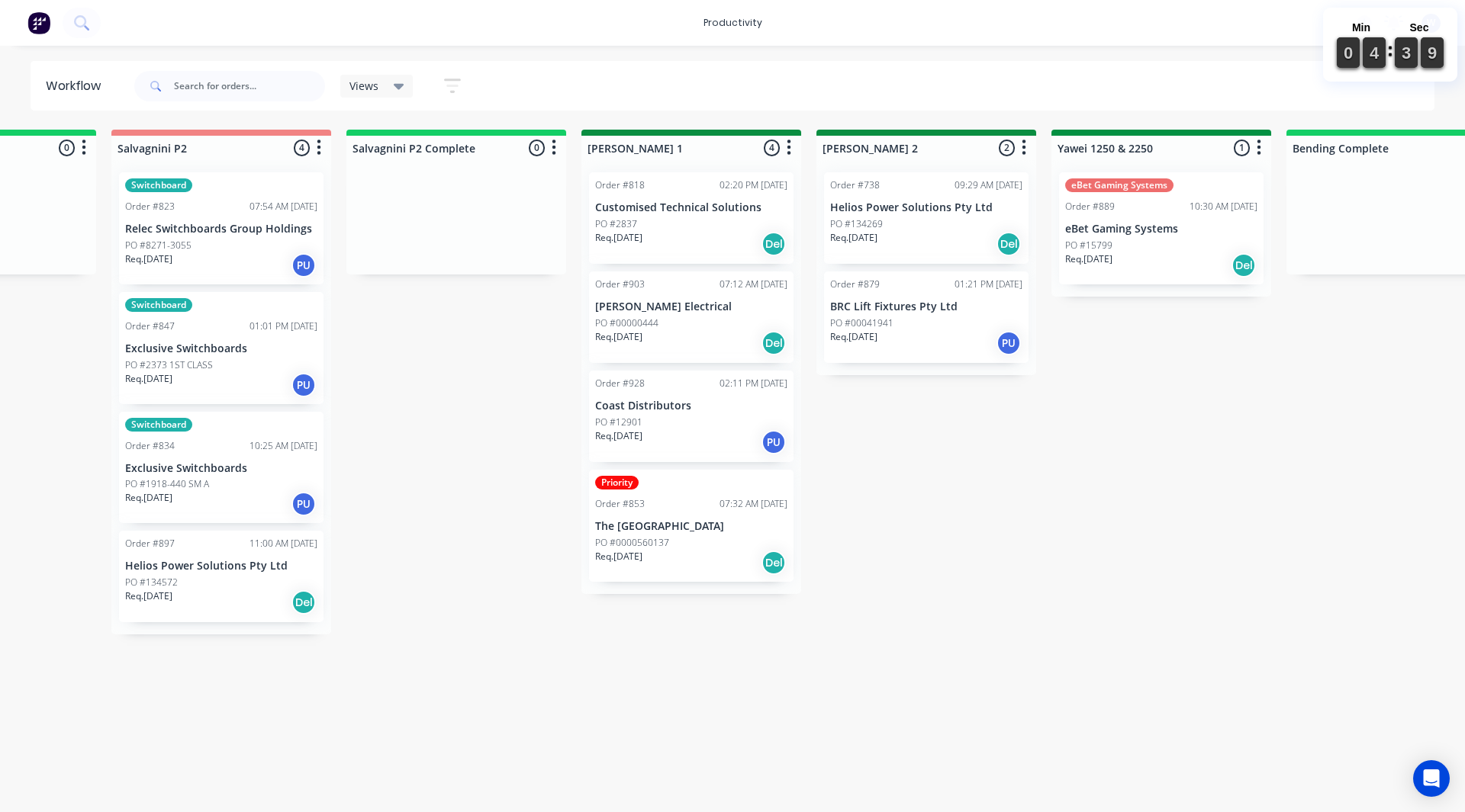
scroll to position [0, 2075]
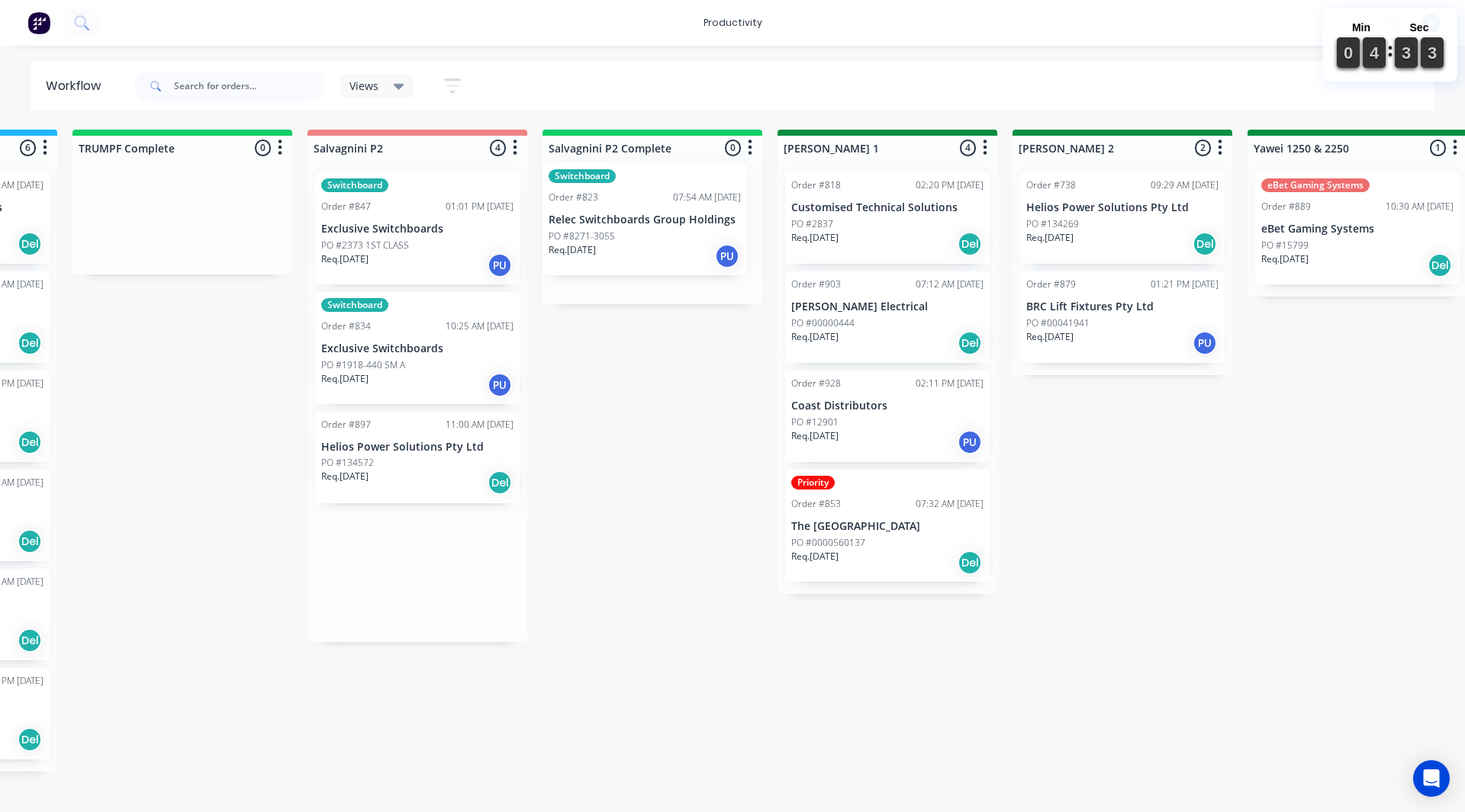
drag, startPoint x: 371, startPoint y: 224, endPoint x: 609, endPoint y: 214, distance: 238.2
click at [609, 214] on div "On Hold 3 Sort By Created date Required date Order number Customer name Most re…" at bounding box center [1398, 460] width 6971 height 660
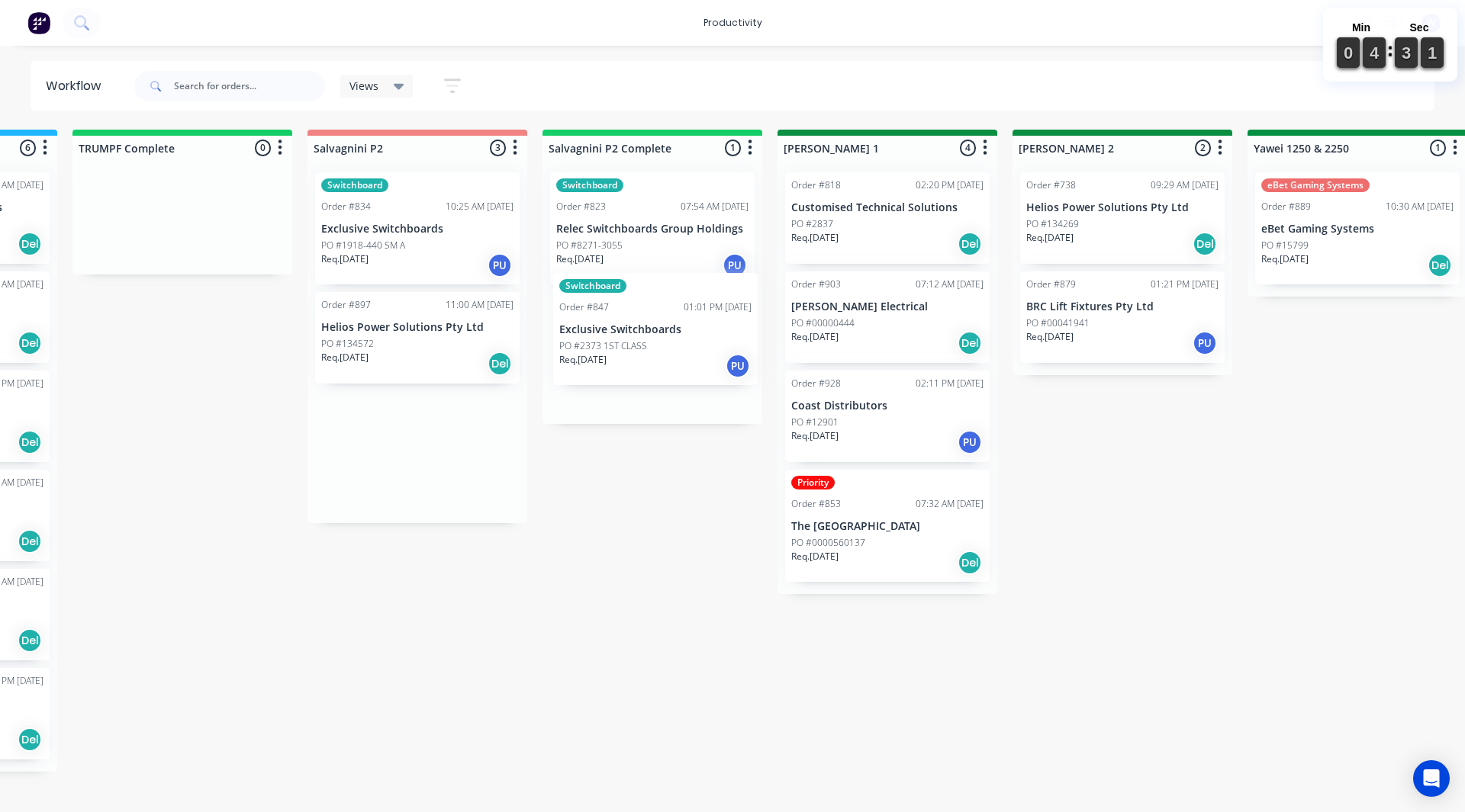
drag, startPoint x: 377, startPoint y: 241, endPoint x: 619, endPoint y: 364, distance: 271.5
click at [619, 364] on div "On Hold 3 Sort By Created date Required date Order number Customer name Most re…" at bounding box center [1398, 460] width 6971 height 660
